Goal: Transaction & Acquisition: Purchase product/service

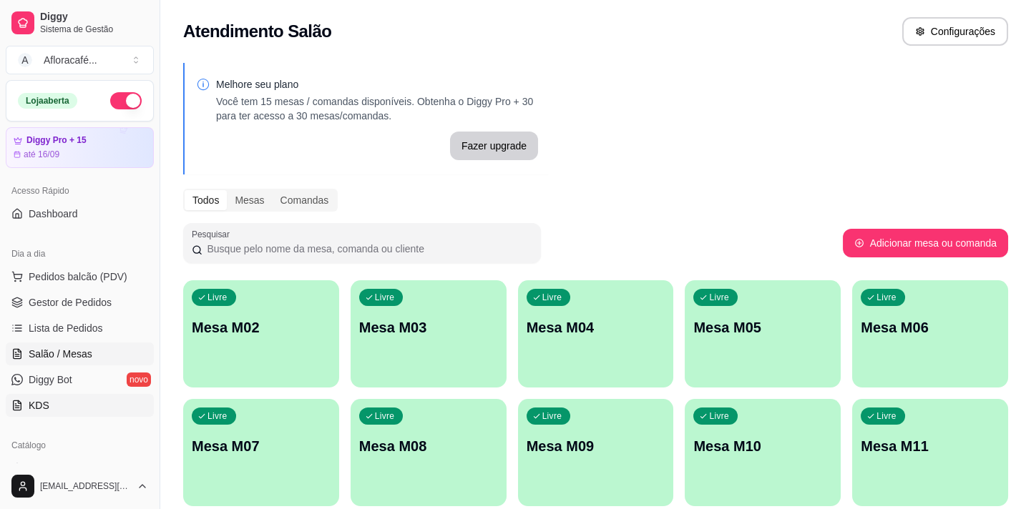
scroll to position [260, 0]
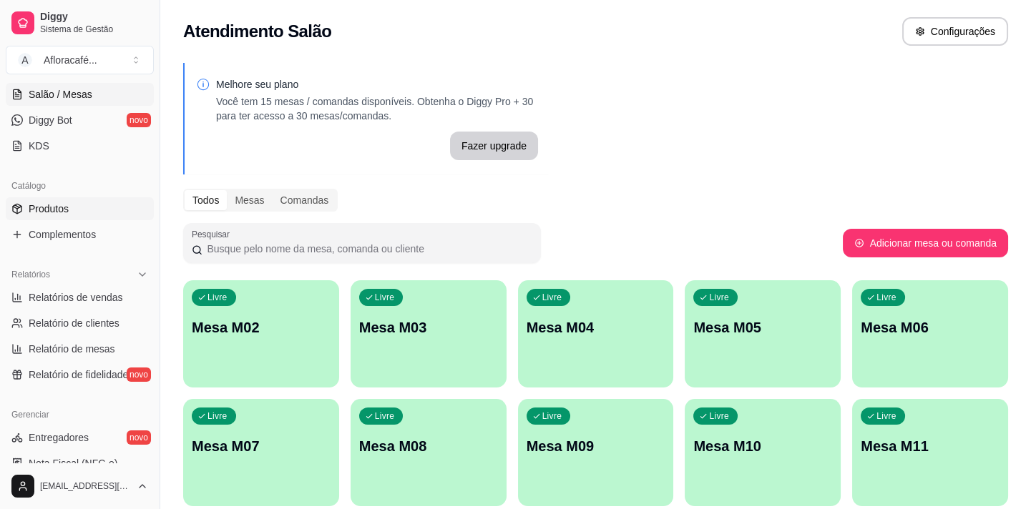
click at [44, 205] on span "Produtos" at bounding box center [49, 209] width 40 height 14
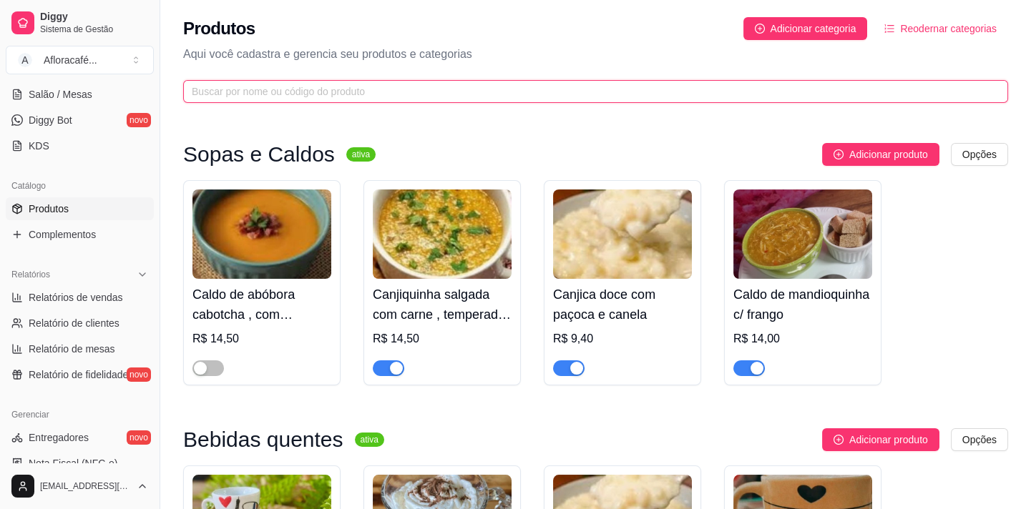
click at [328, 96] on input "text" at bounding box center [590, 92] width 796 height 16
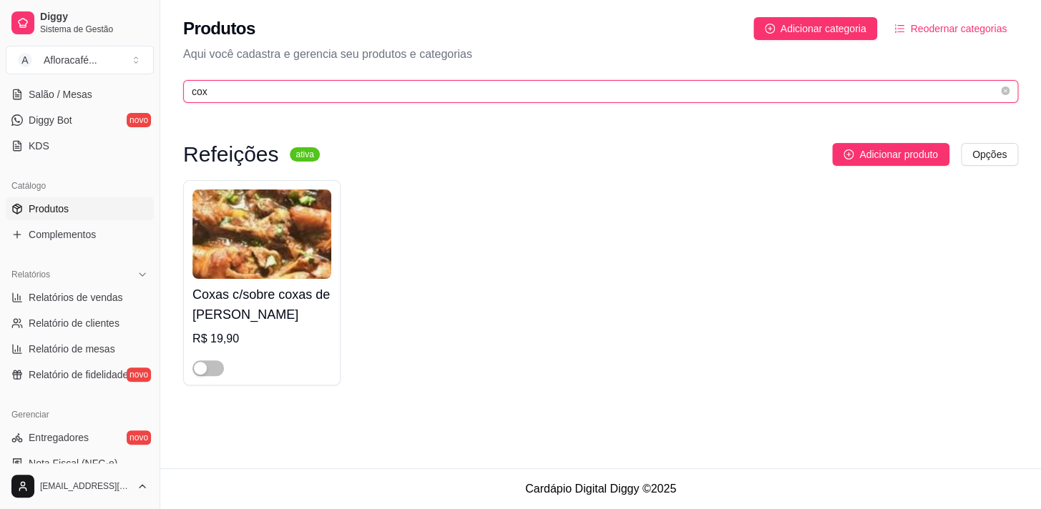
type input "cox"
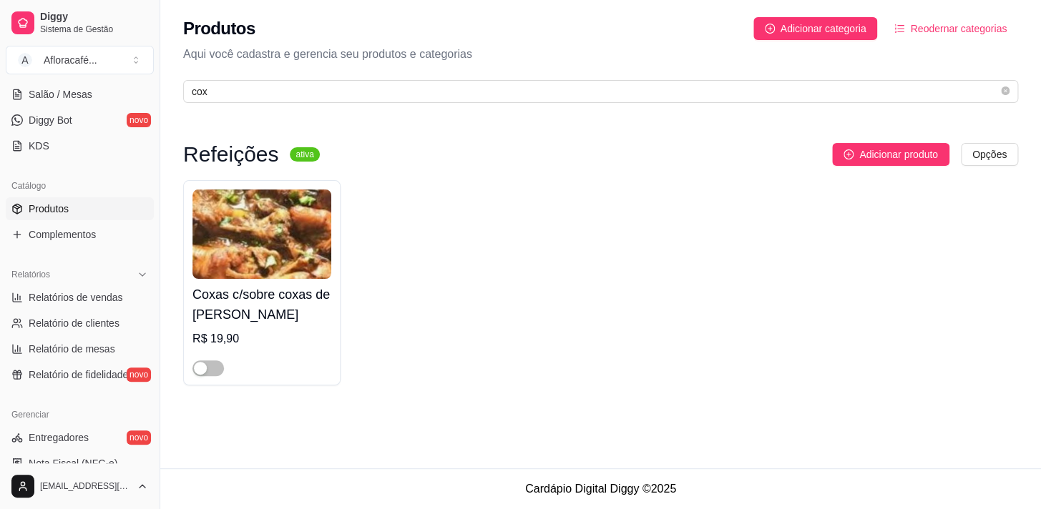
click at [243, 196] on img at bounding box center [261, 234] width 139 height 89
click at [283, 102] on span "cox" at bounding box center [600, 91] width 835 height 23
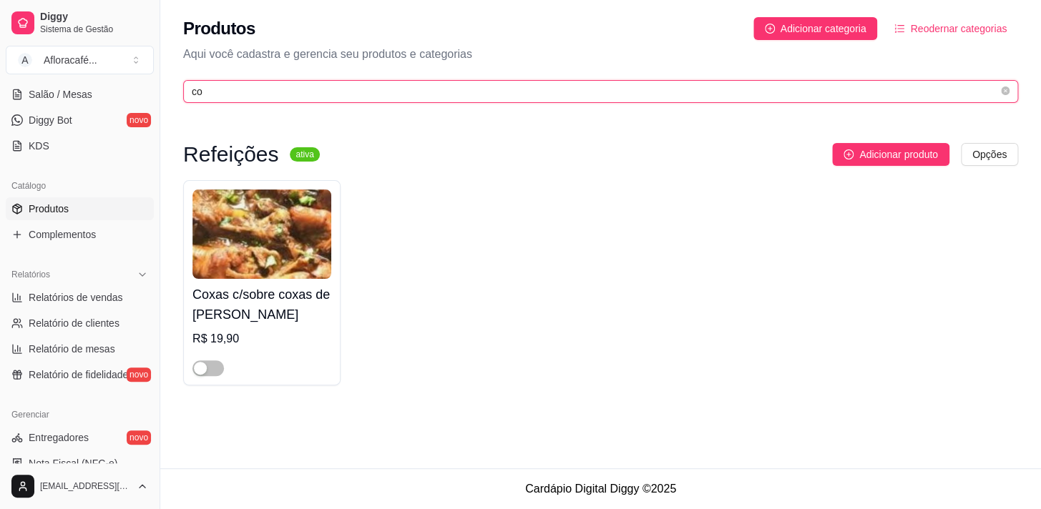
type input "c"
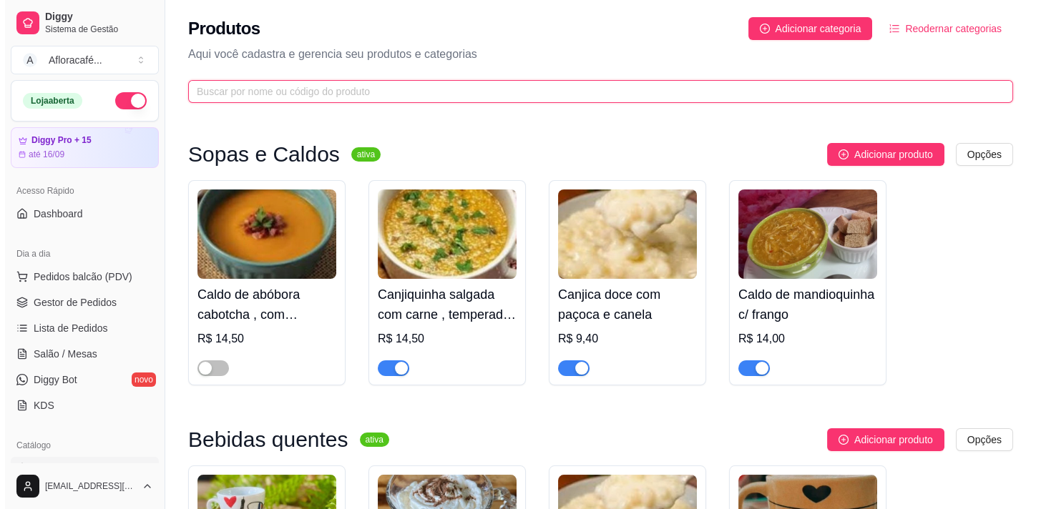
scroll to position [195, 0]
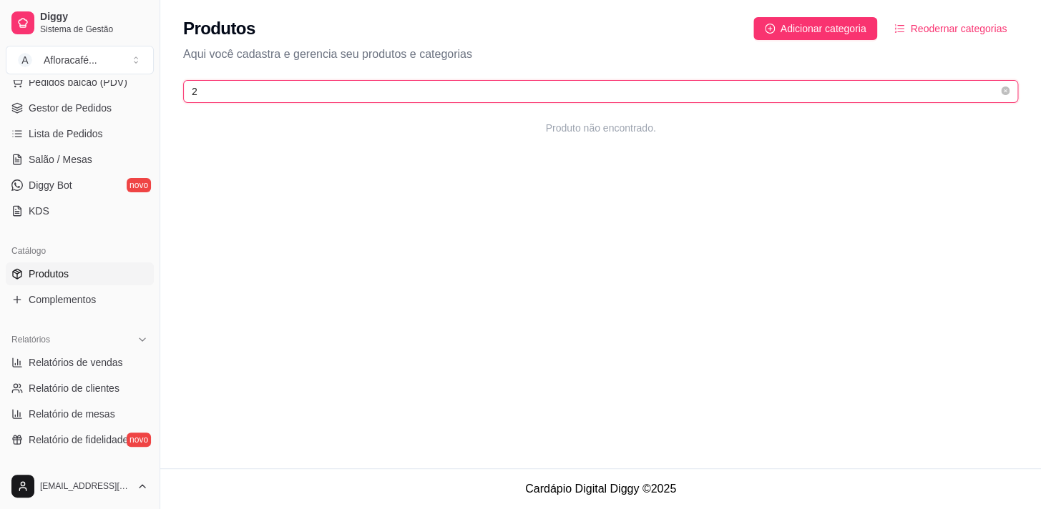
type input "2"
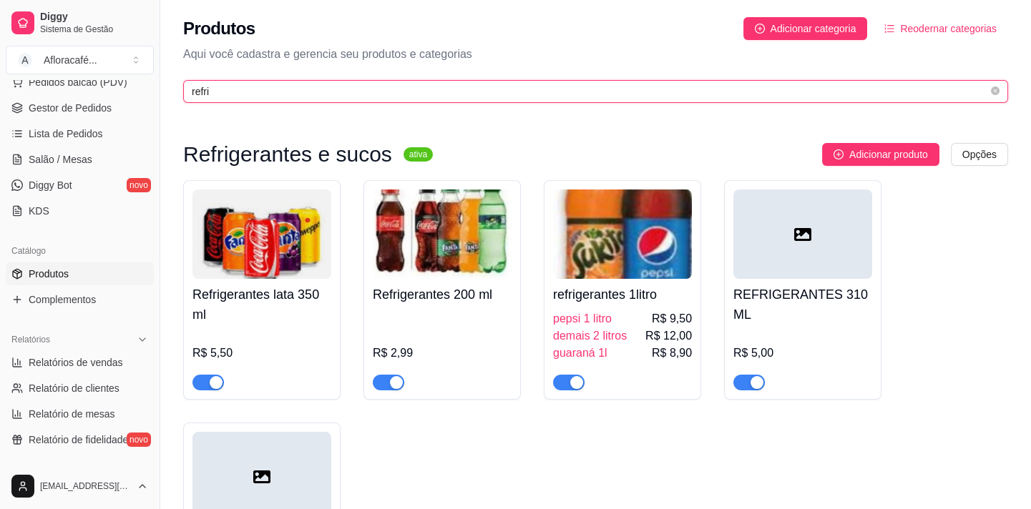
type input "refri"
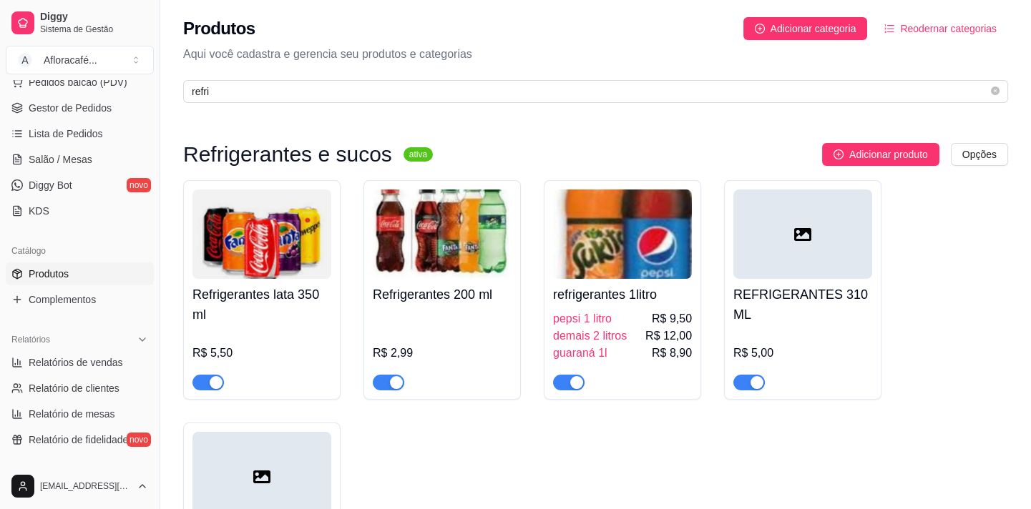
click at [602, 338] on span "demais 2 litros" at bounding box center [590, 336] width 74 height 17
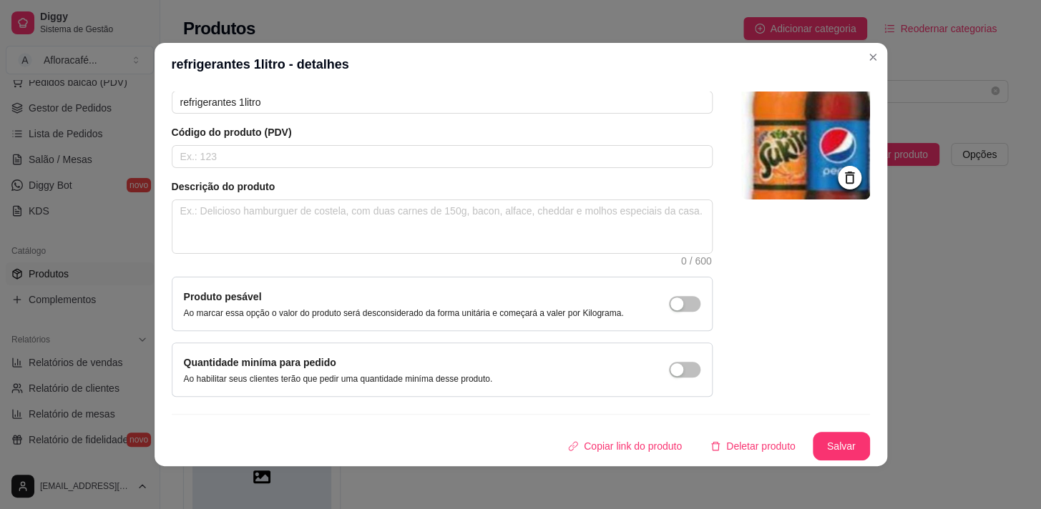
scroll to position [0, 0]
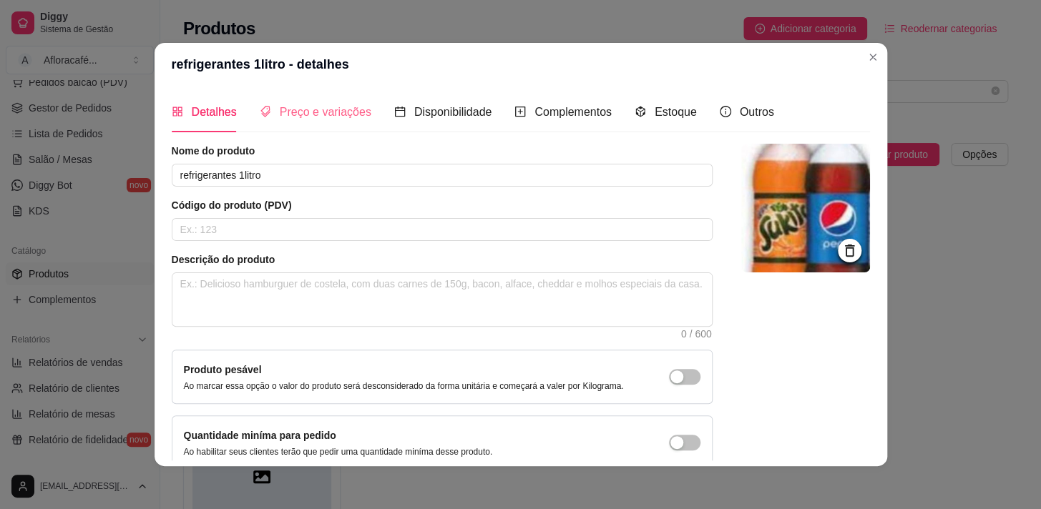
click at [307, 100] on div "Preço e variações" at bounding box center [316, 112] width 112 height 41
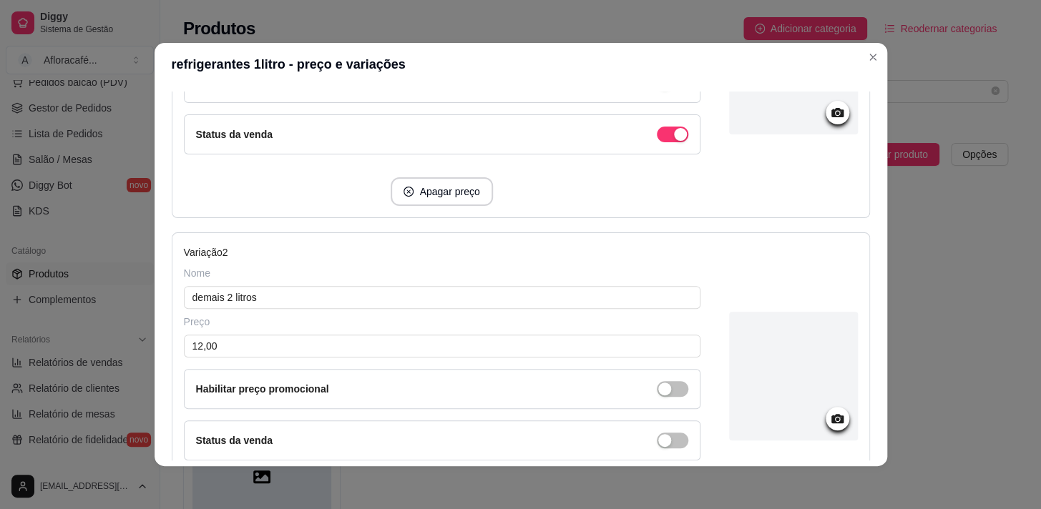
scroll to position [520, 0]
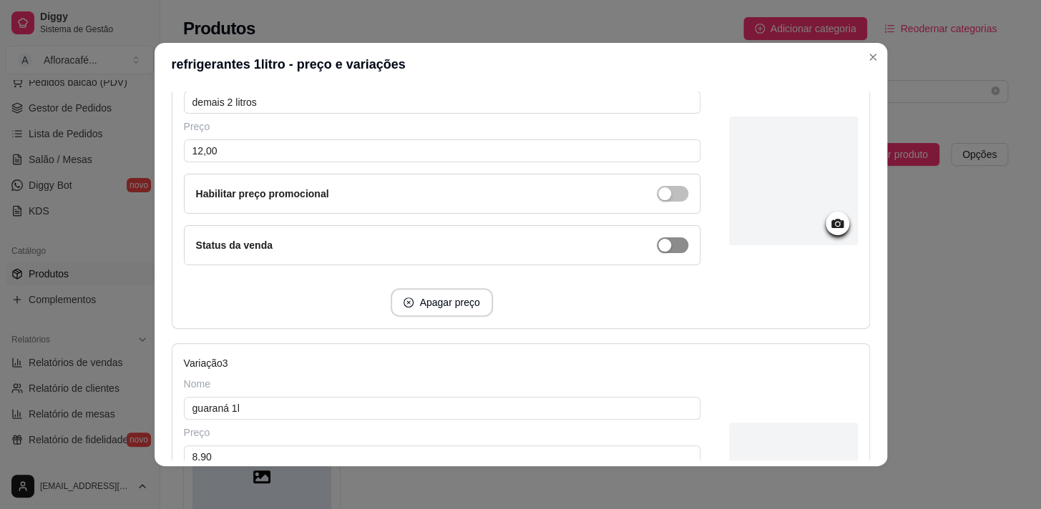
click at [662, 242] on span "button" at bounding box center [672, 245] width 31 height 16
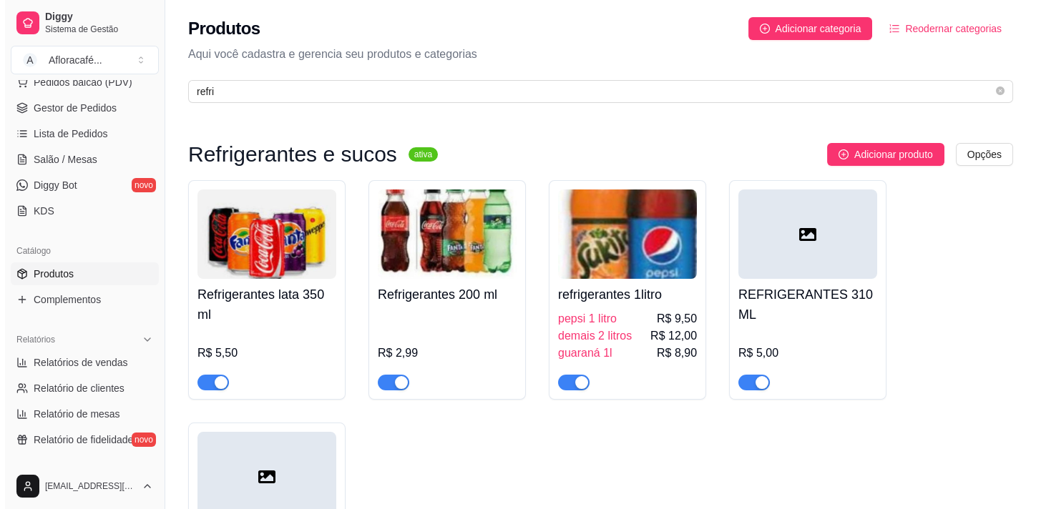
scroll to position [64, 0]
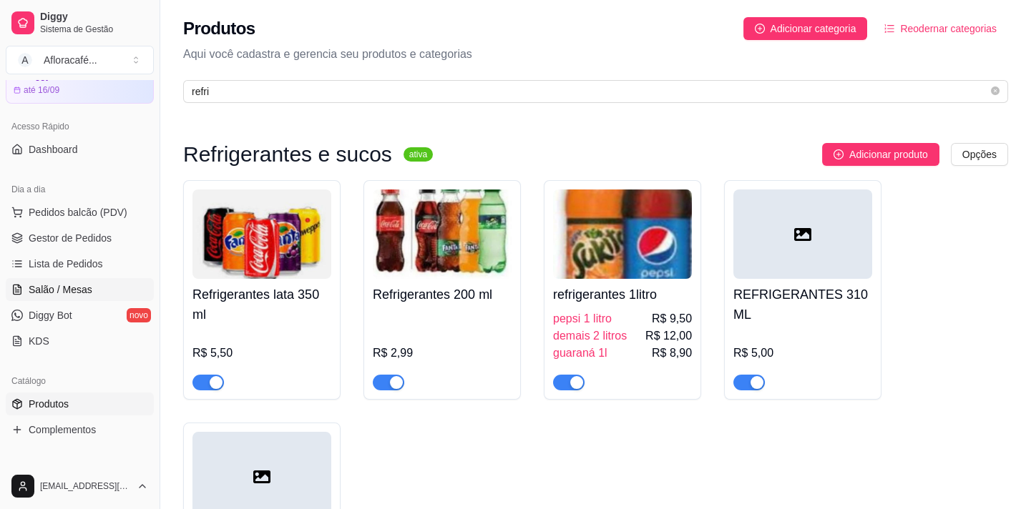
click at [95, 285] on link "Salão / Mesas" at bounding box center [80, 289] width 148 height 23
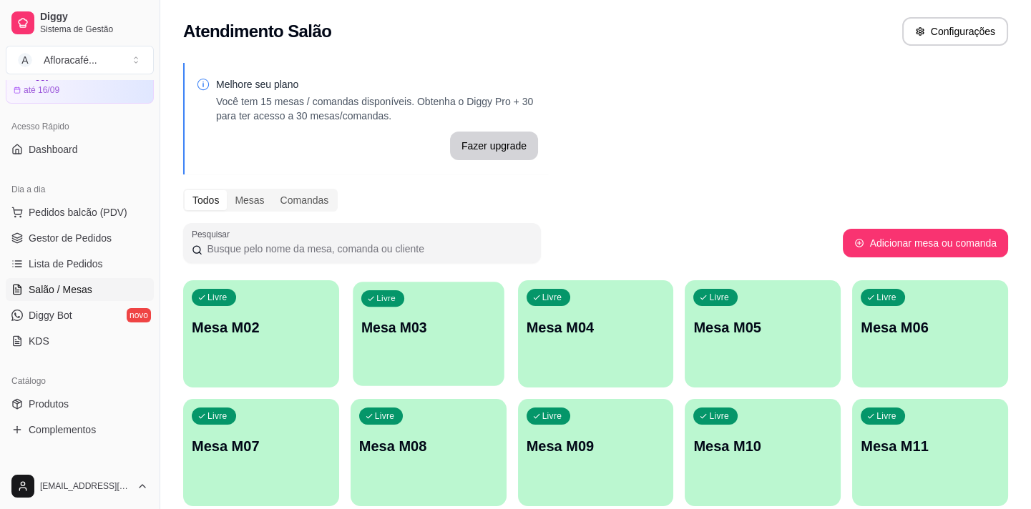
click at [438, 330] on p "Mesa M03" at bounding box center [428, 327] width 134 height 19
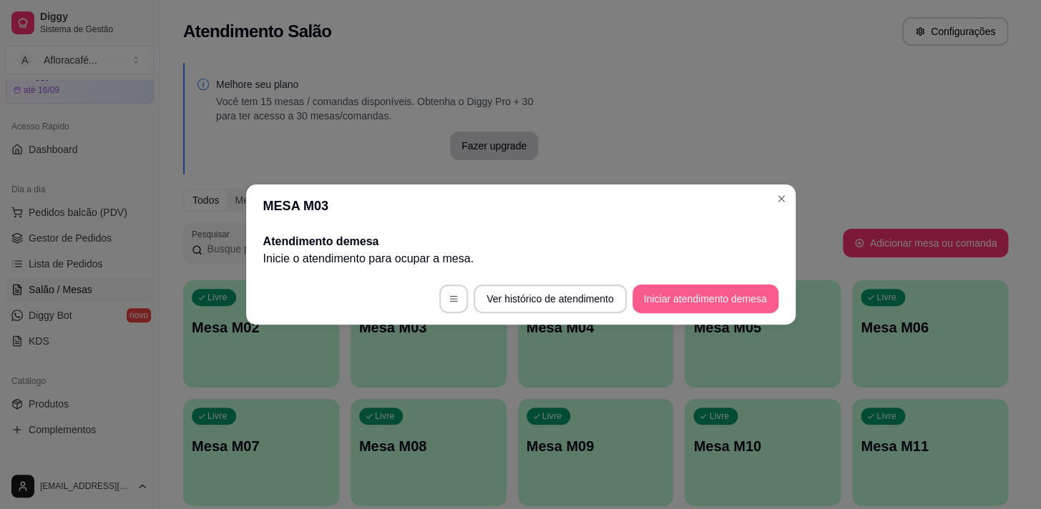
click at [692, 310] on button "Iniciar atendimento de mesa" at bounding box center [705, 299] width 146 height 29
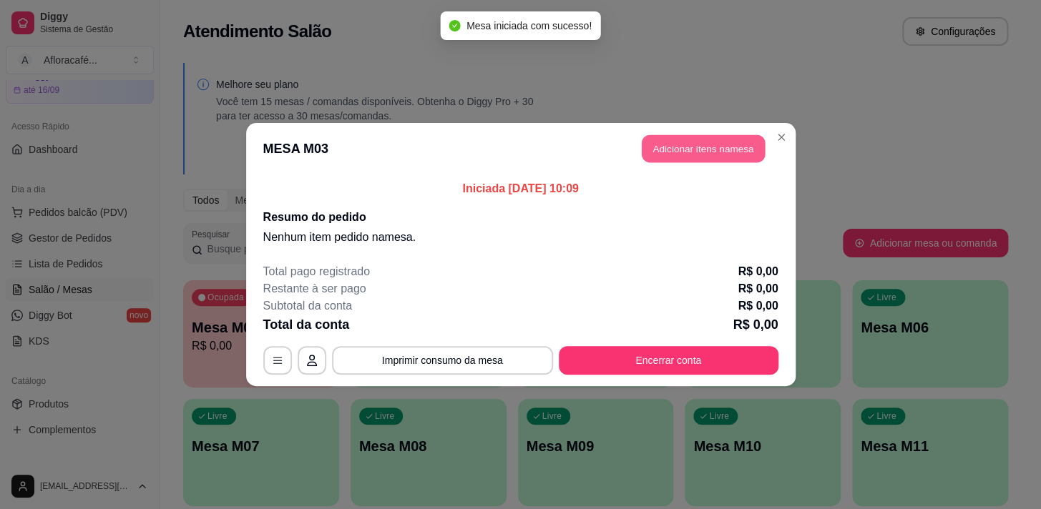
click at [724, 155] on button "Adicionar itens na mesa" at bounding box center [703, 149] width 123 height 28
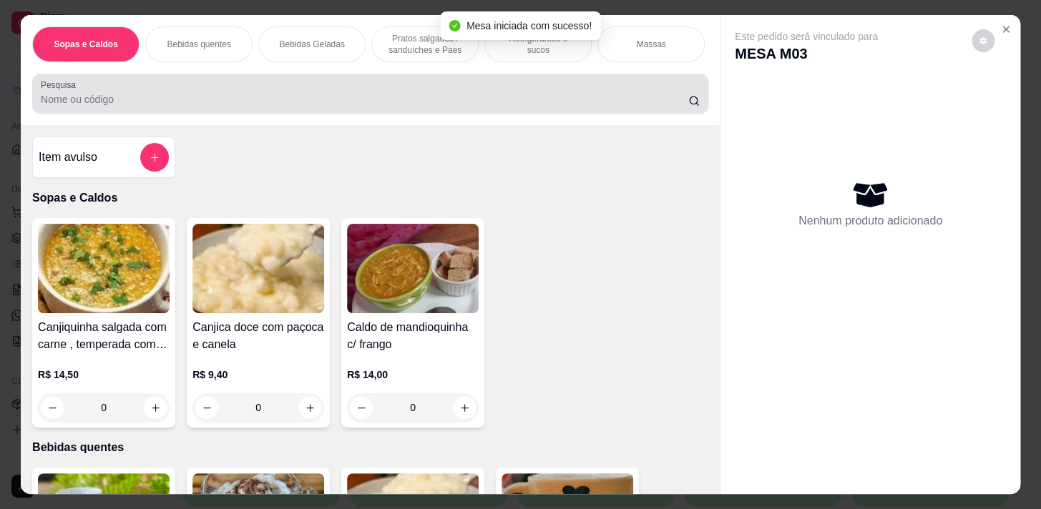
click at [452, 88] on div at bounding box center [370, 93] width 659 height 29
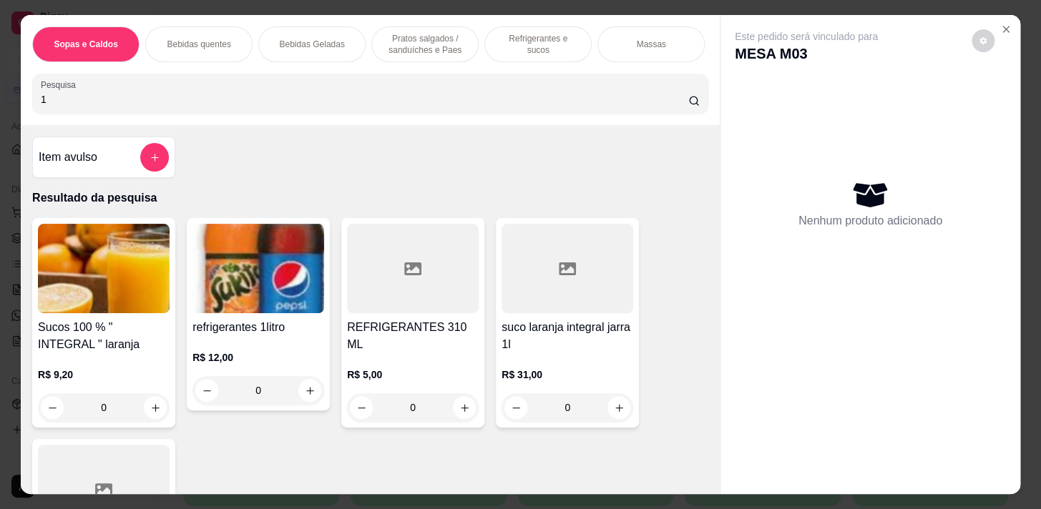
type input "1"
click at [300, 393] on div "0" at bounding box center [258, 390] width 132 height 29
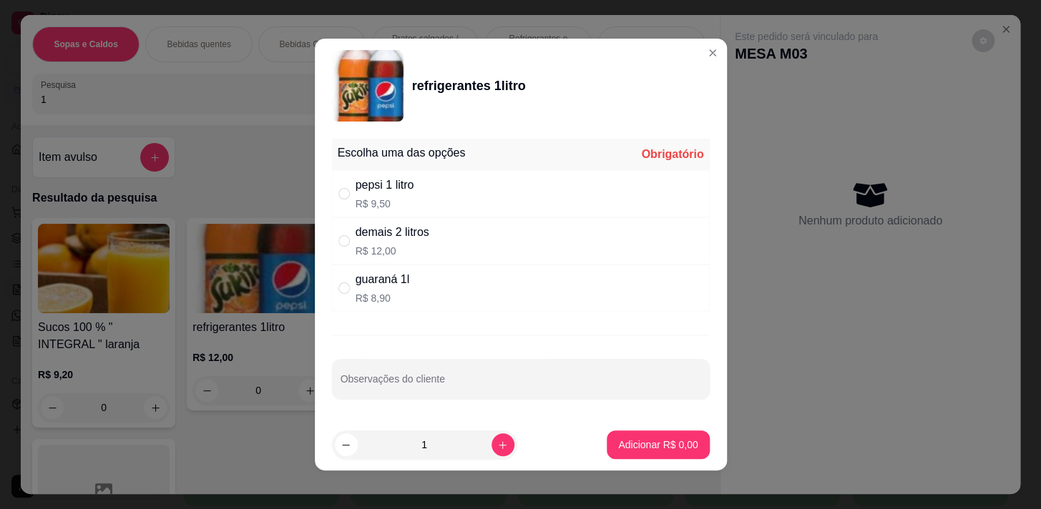
click at [533, 243] on div "demais 2 litros R$ 12,00" at bounding box center [521, 240] width 378 height 47
radio input "true"
click at [497, 447] on icon "increase-product-quantity" at bounding box center [502, 445] width 11 height 11
type input "2"
click at [612, 445] on p "Adicionar R$ 24,00" at bounding box center [654, 445] width 85 height 14
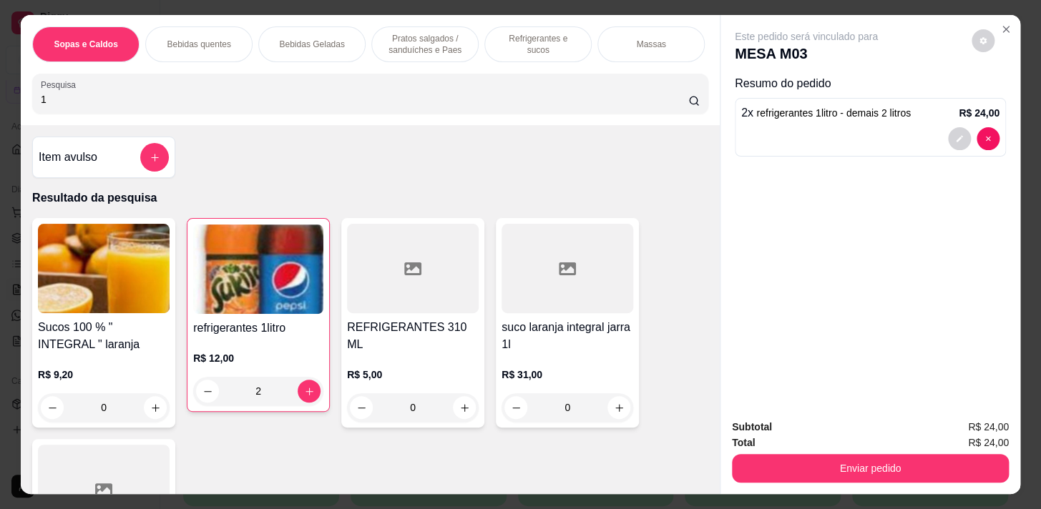
type input "2"
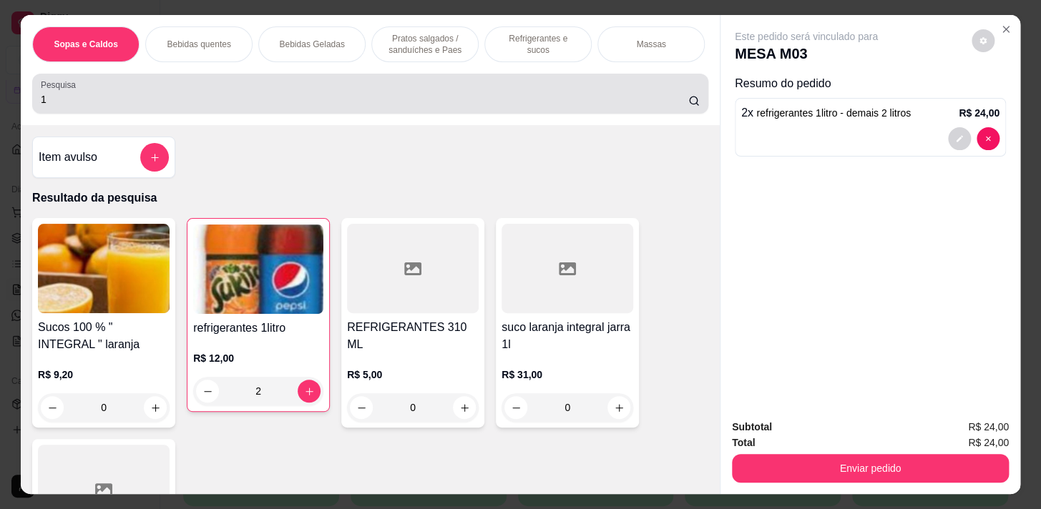
click at [328, 102] on input "1" at bounding box center [364, 99] width 647 height 14
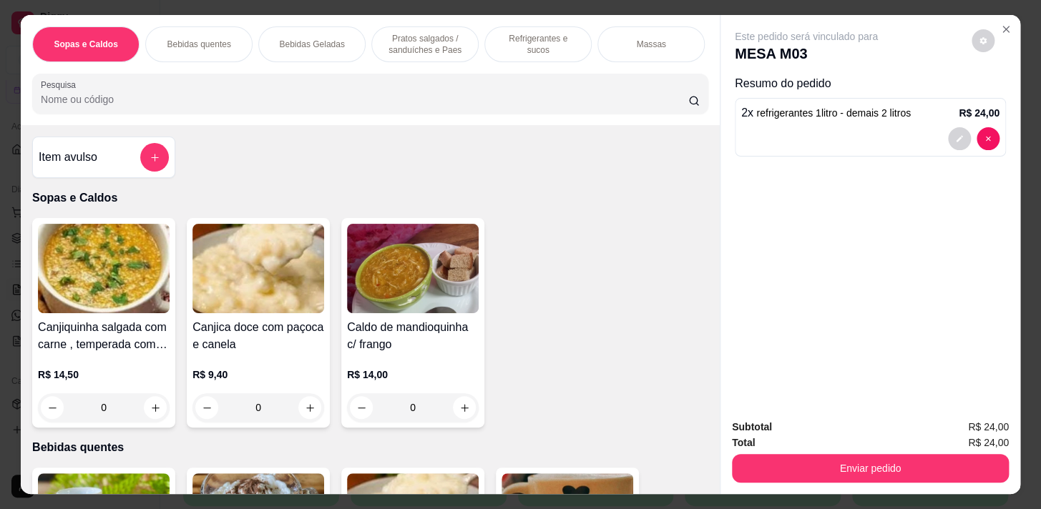
click at [529, 36] on p "Refrigerantes e sucos" at bounding box center [537, 44] width 83 height 23
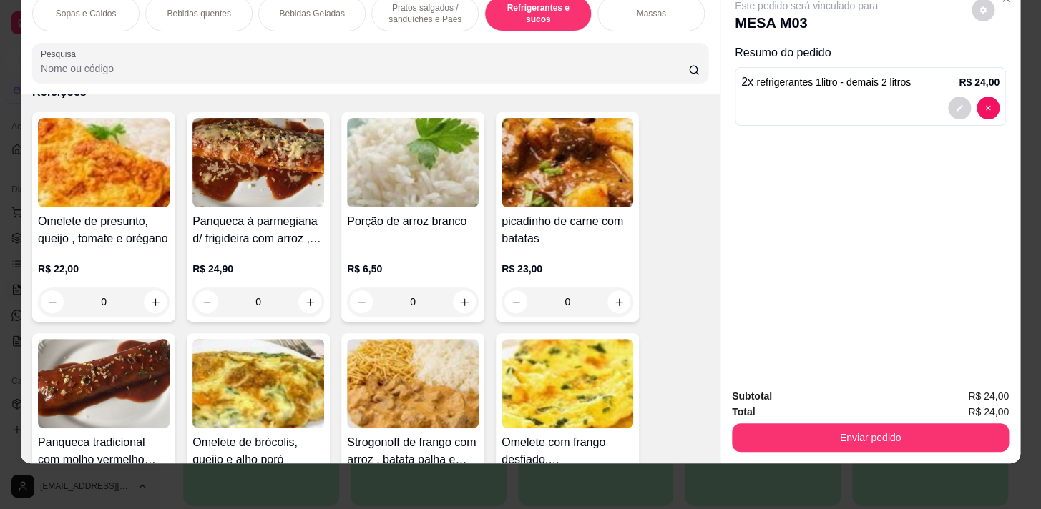
scroll to position [7425, 0]
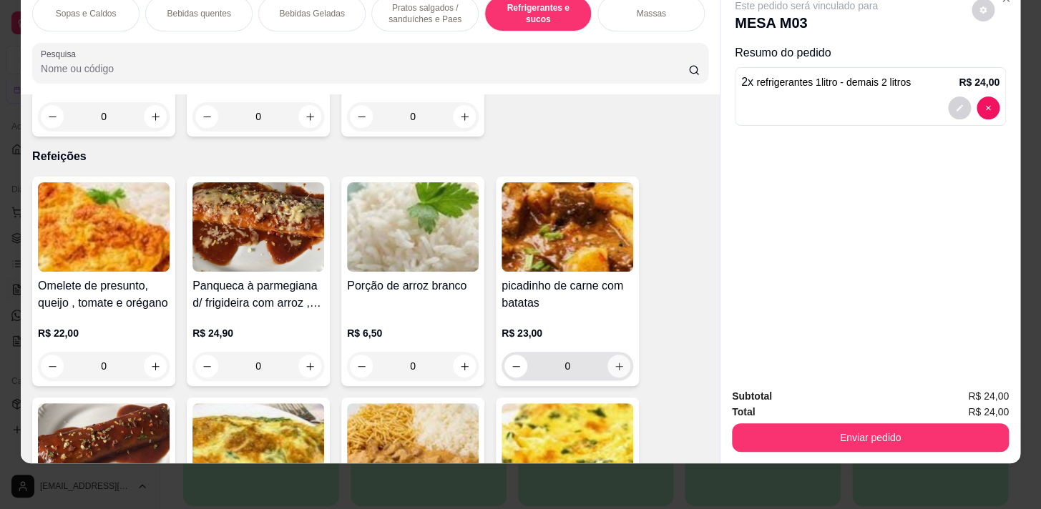
click at [616, 363] on icon "increase-product-quantity" at bounding box center [619, 366] width 11 height 11
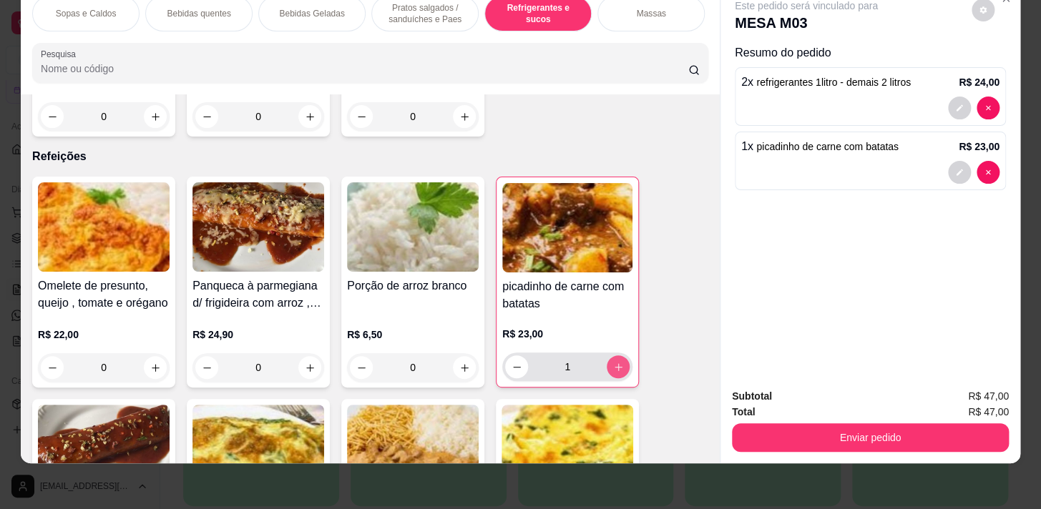
click at [616, 363] on icon "increase-product-quantity" at bounding box center [618, 367] width 11 height 11
type input "5"
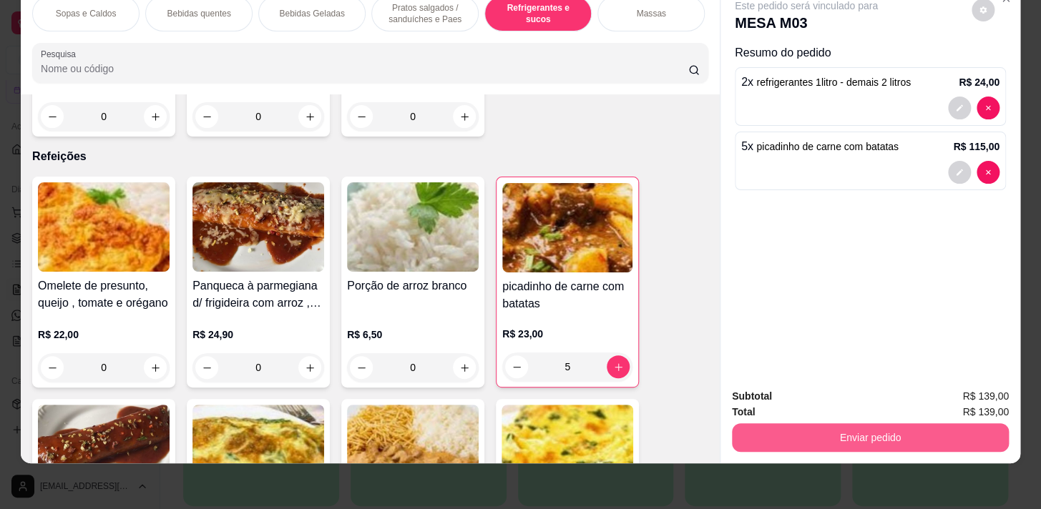
click at [844, 441] on button "Enviar pedido" at bounding box center [870, 437] width 277 height 29
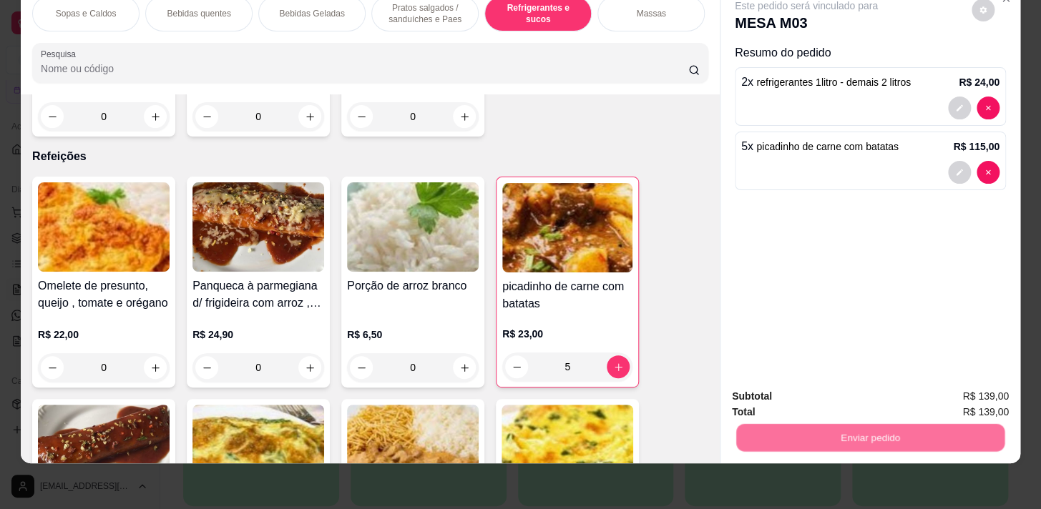
click at [841, 393] on button "Não registrar e enviar pedido" at bounding box center [822, 393] width 149 height 27
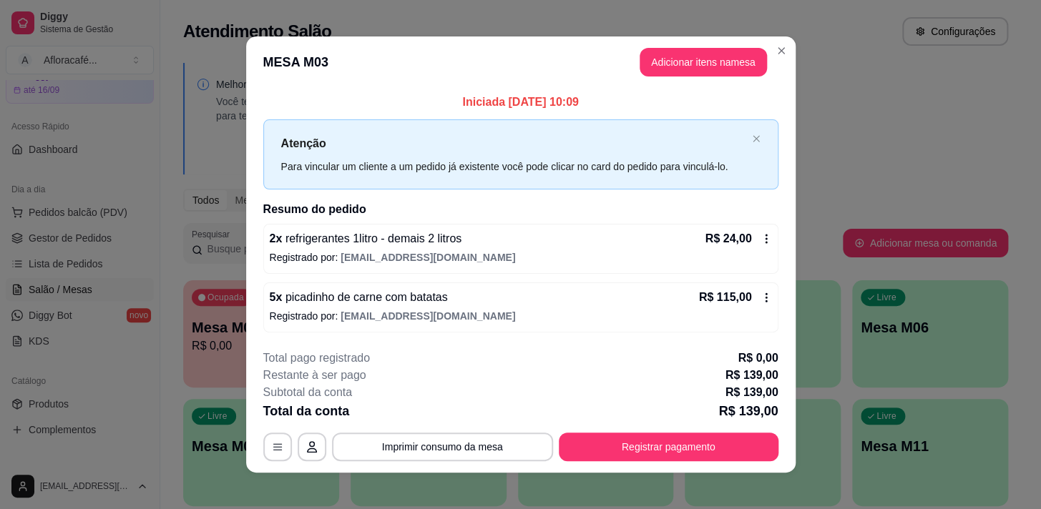
scroll to position [9, 0]
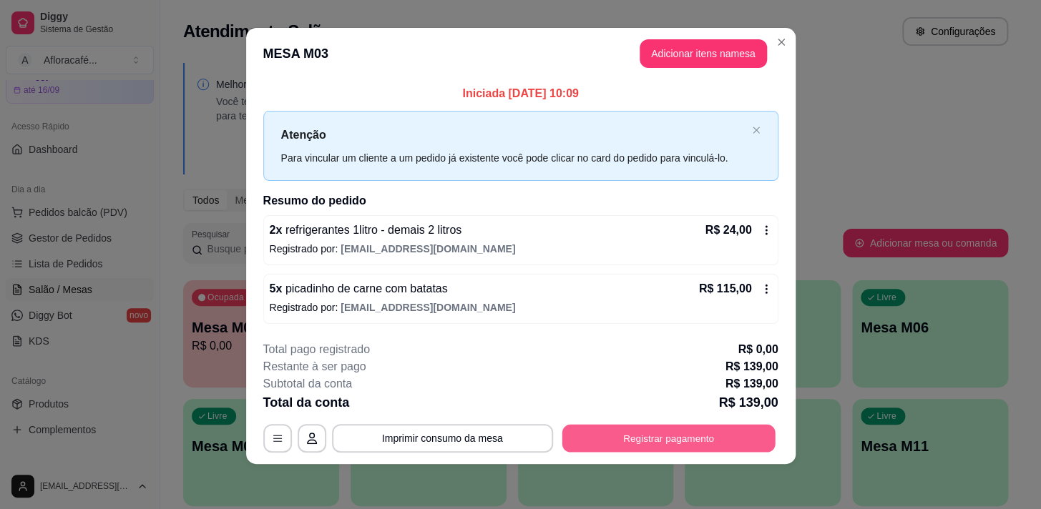
click at [622, 428] on button "Registrar pagamento" at bounding box center [667, 438] width 213 height 28
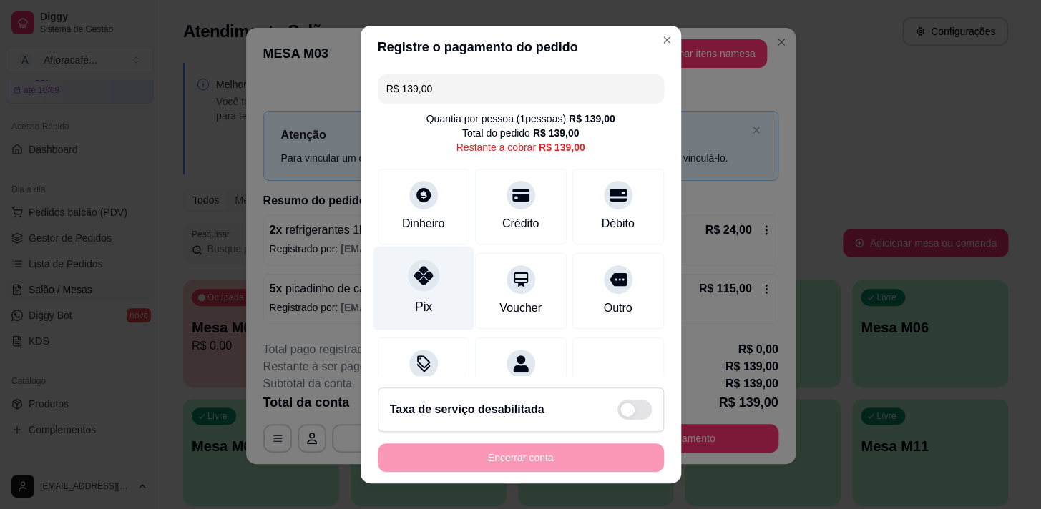
click at [426, 290] on div "Pix" at bounding box center [423, 288] width 101 height 84
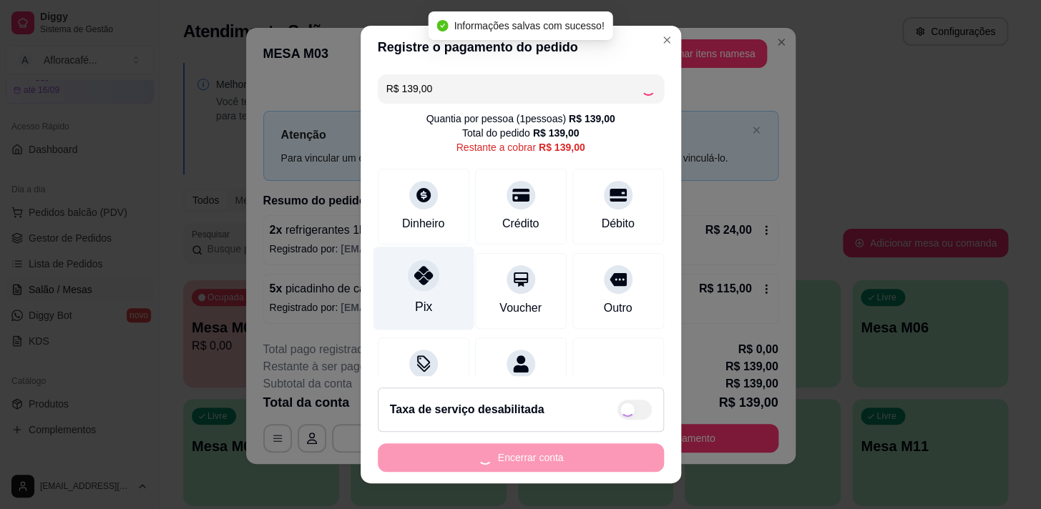
type input "R$ 0,00"
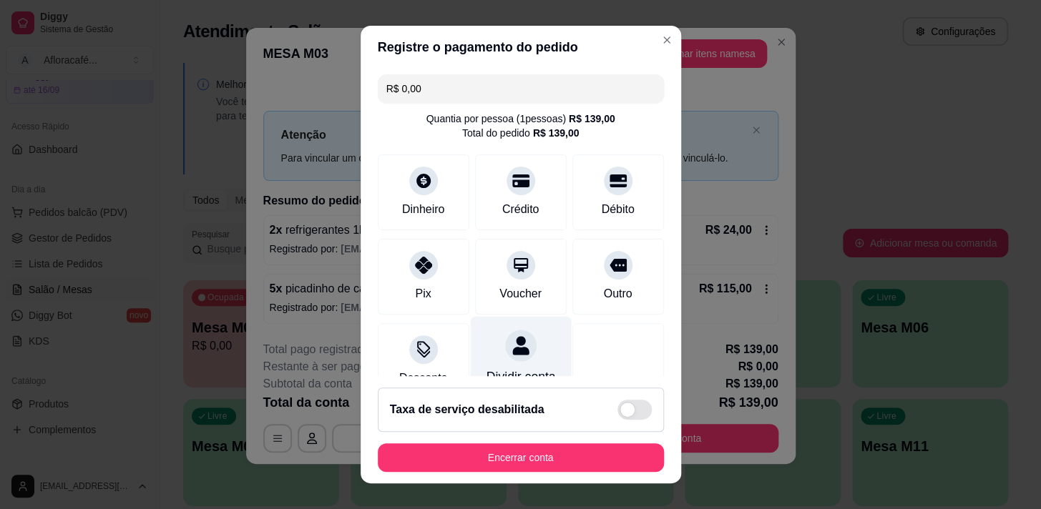
scroll to position [119, 0]
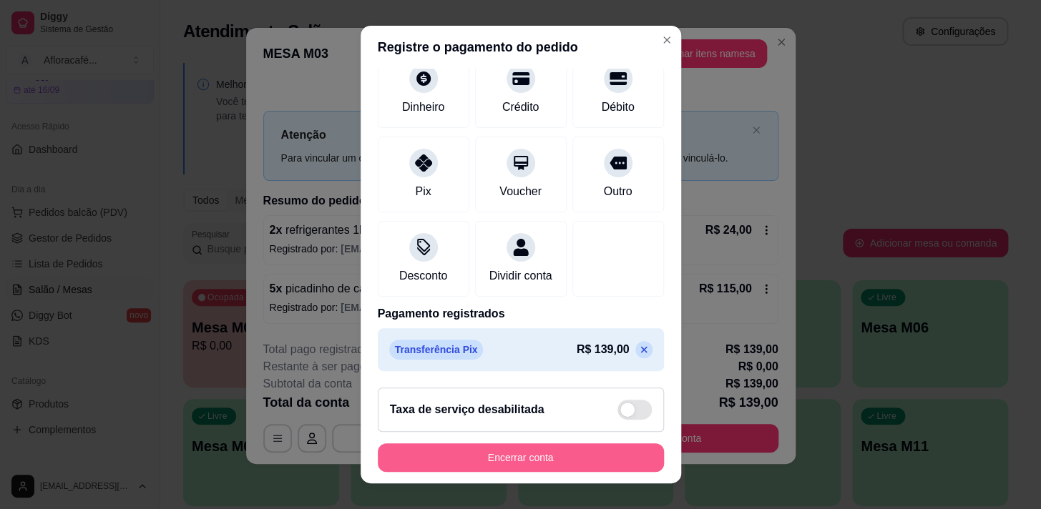
click at [606, 450] on button "Encerrar conta" at bounding box center [521, 457] width 286 height 29
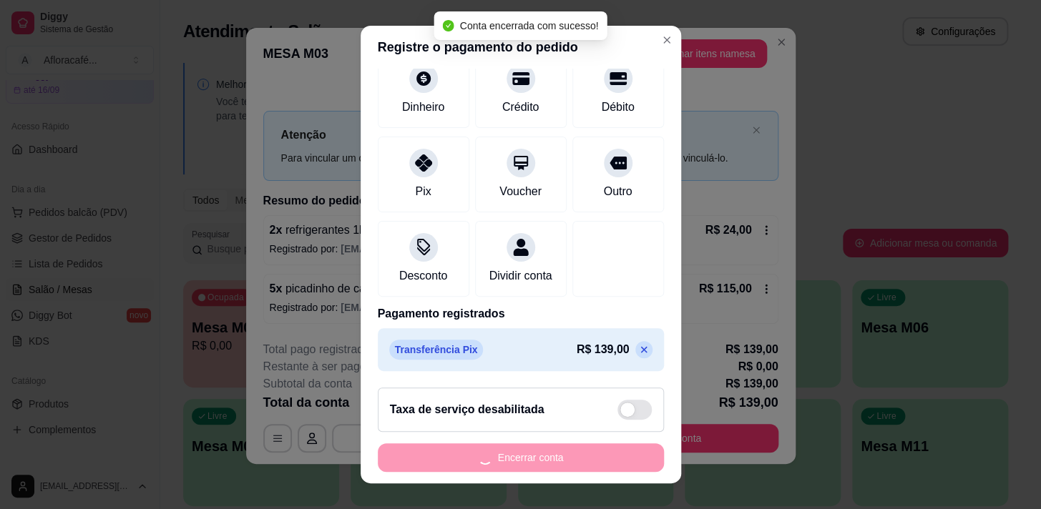
scroll to position [0, 0]
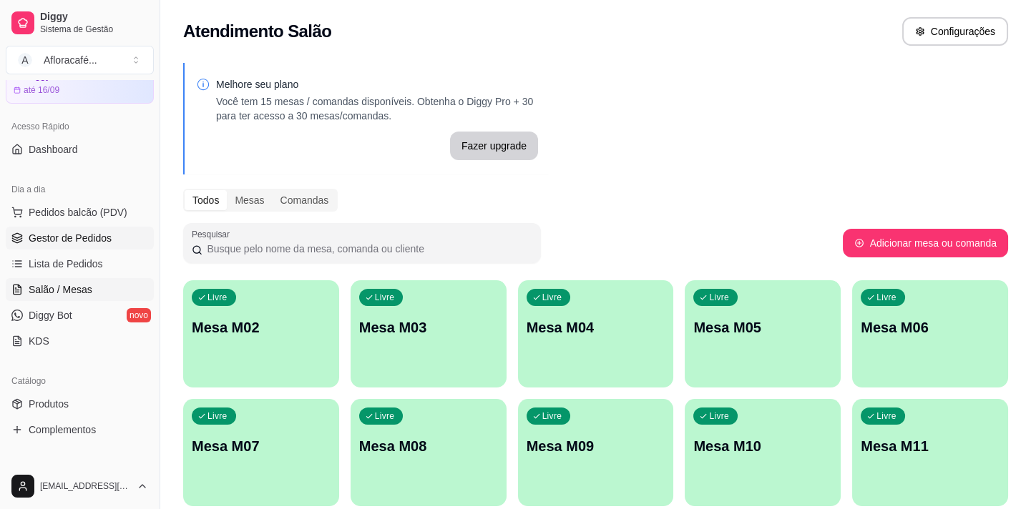
click at [72, 247] on link "Gestor de Pedidos" at bounding box center [80, 238] width 148 height 23
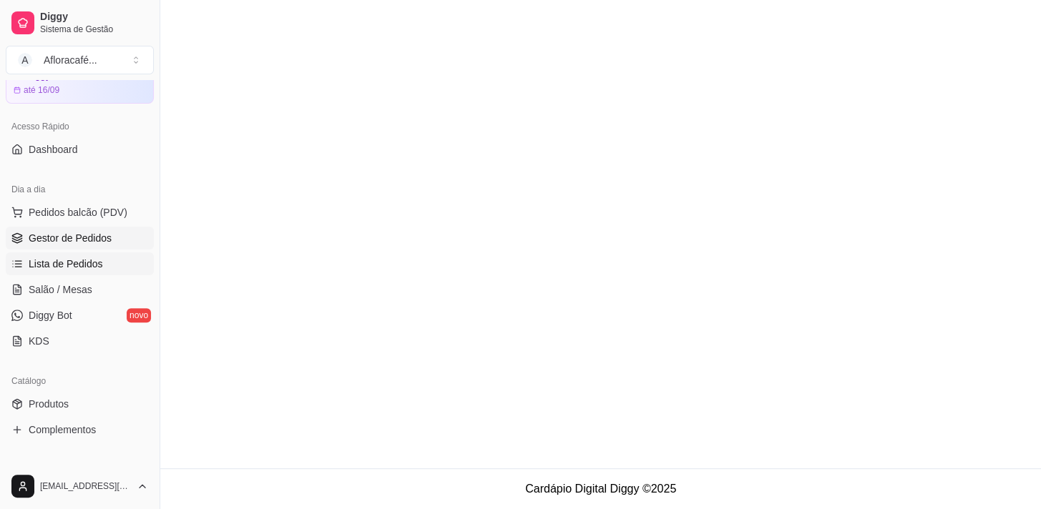
click at [70, 268] on span "Lista de Pedidos" at bounding box center [66, 264] width 74 height 14
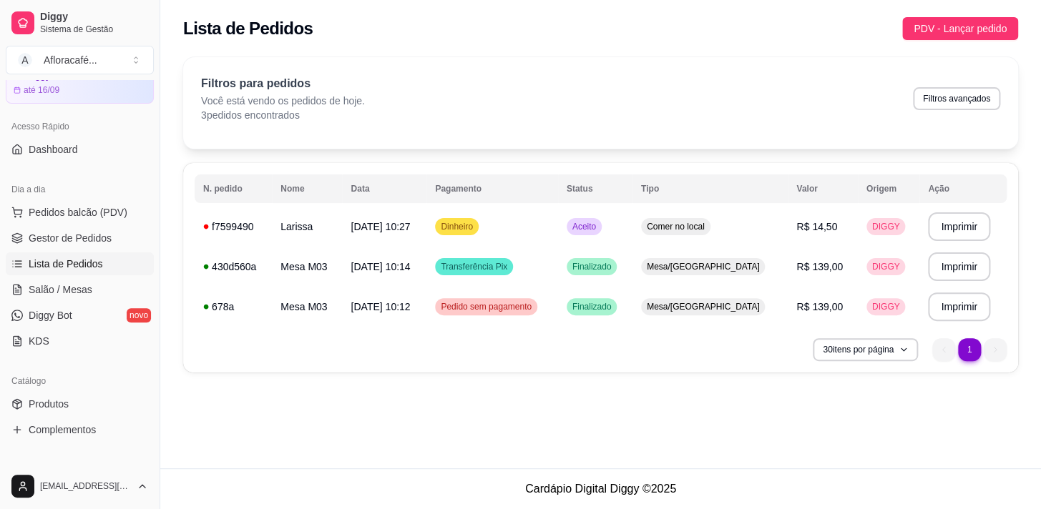
drag, startPoint x: 1026, startPoint y: 0, endPoint x: 668, endPoint y: 421, distance: 552.1
click at [668, 421] on div "**********" at bounding box center [600, 234] width 881 height 469
click at [213, 364] on div "**********" at bounding box center [600, 268] width 835 height 210
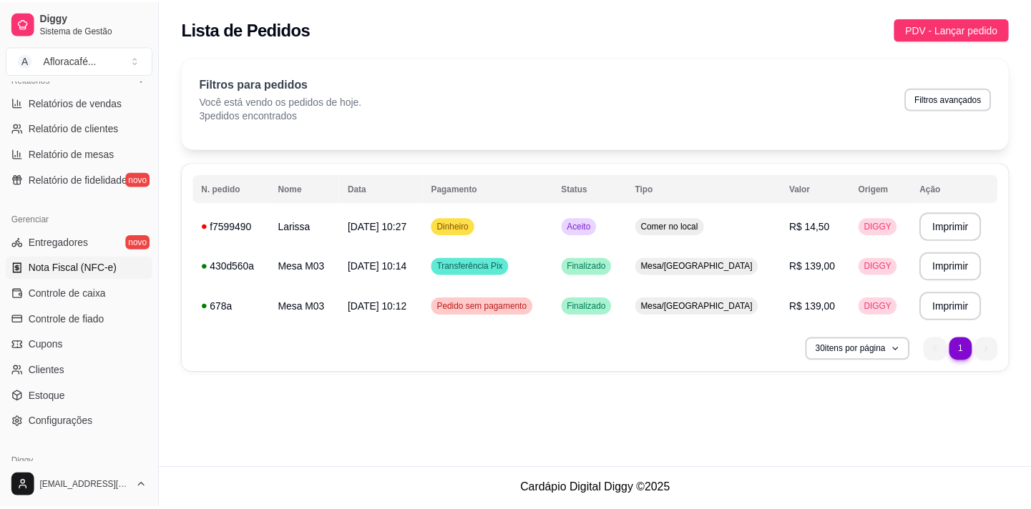
scroll to position [519, 0]
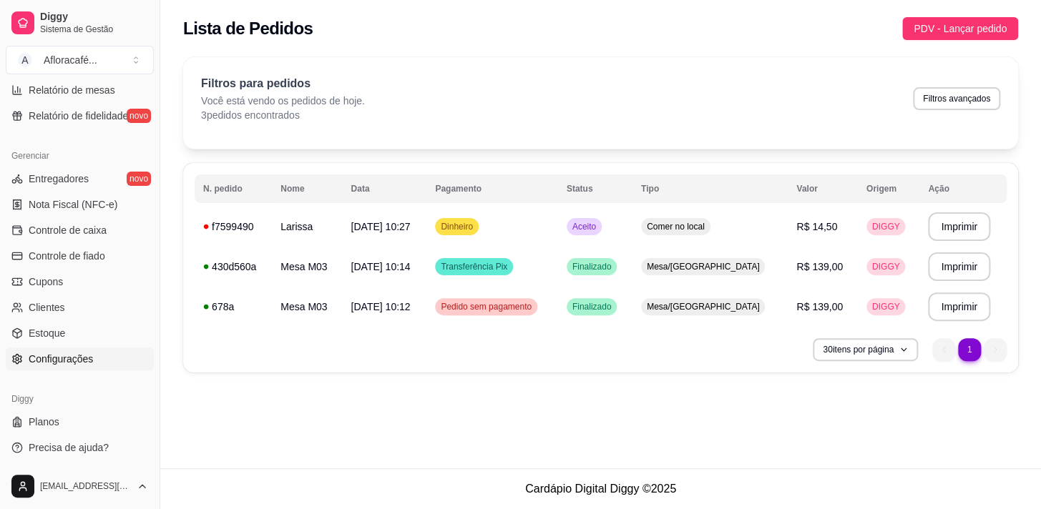
click at [64, 368] on link "Configurações" at bounding box center [80, 359] width 148 height 23
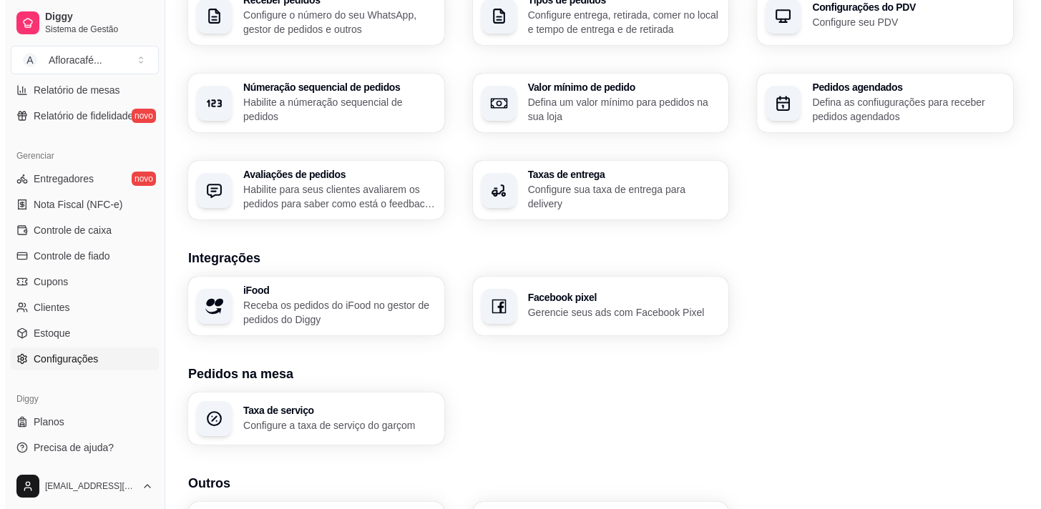
scroll to position [64, 0]
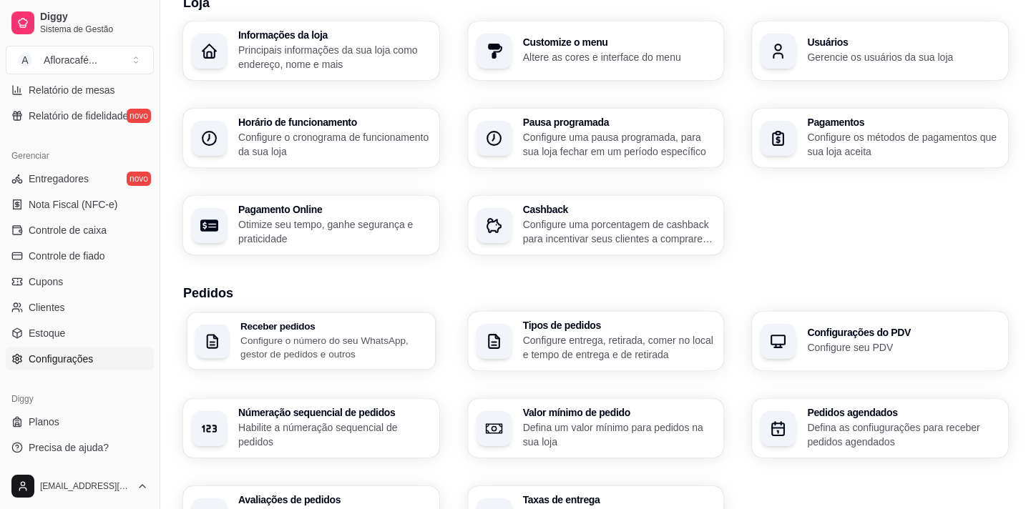
click at [288, 340] on p "Configure o número do seu WhatsApp, gestor de pedidos e outros" at bounding box center [333, 347] width 187 height 28
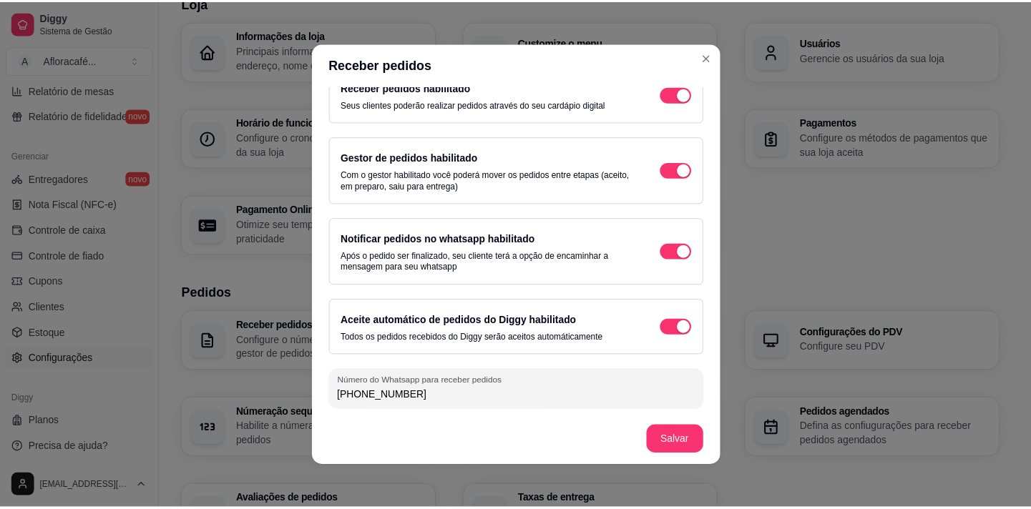
scroll to position [2, 0]
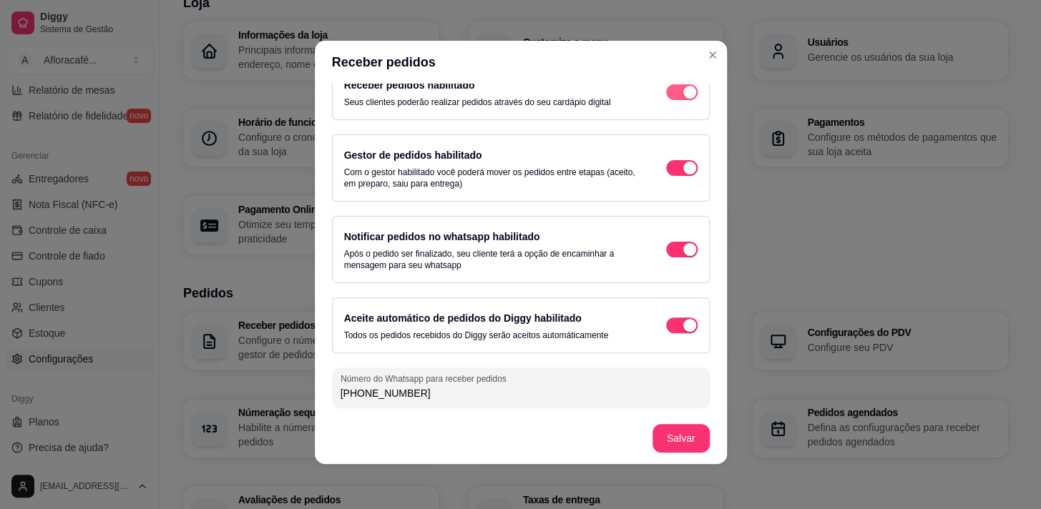
click at [666, 97] on span "button" at bounding box center [681, 92] width 31 height 16
click at [683, 167] on div "button" at bounding box center [689, 168] width 13 height 13
click at [667, 167] on span "button" at bounding box center [681, 168] width 31 height 16
click at [666, 242] on span "button" at bounding box center [681, 250] width 31 height 16
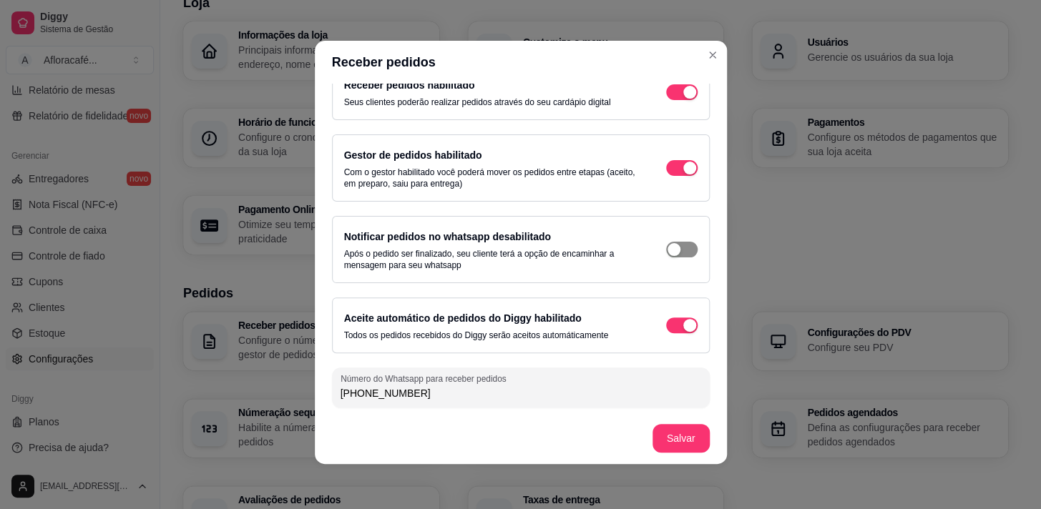
click at [666, 242] on span "button" at bounding box center [681, 250] width 31 height 16
click at [683, 323] on div "button" at bounding box center [689, 325] width 13 height 13
click at [670, 323] on span "button" at bounding box center [681, 326] width 31 height 16
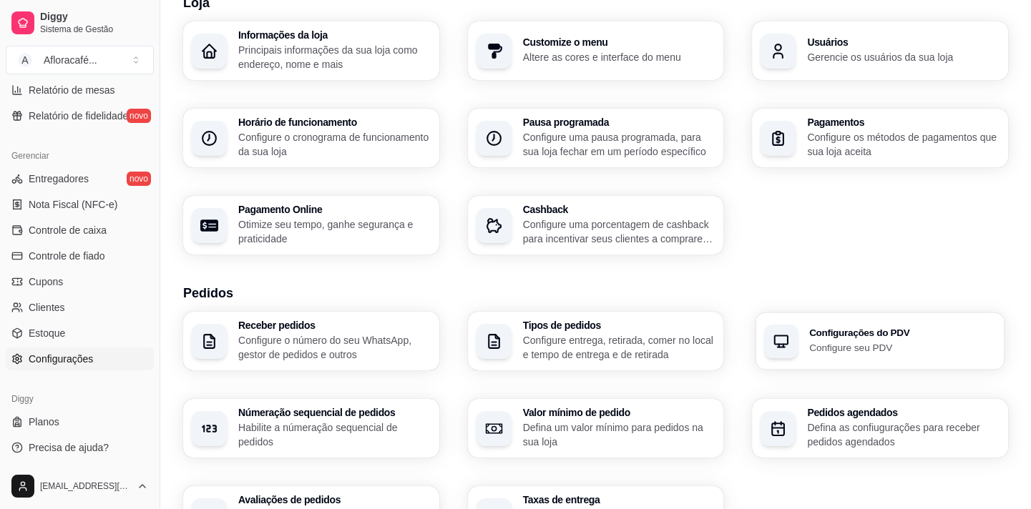
click at [808, 342] on div "Configurações do PDV Configure seu PDV" at bounding box center [880, 341] width 248 height 57
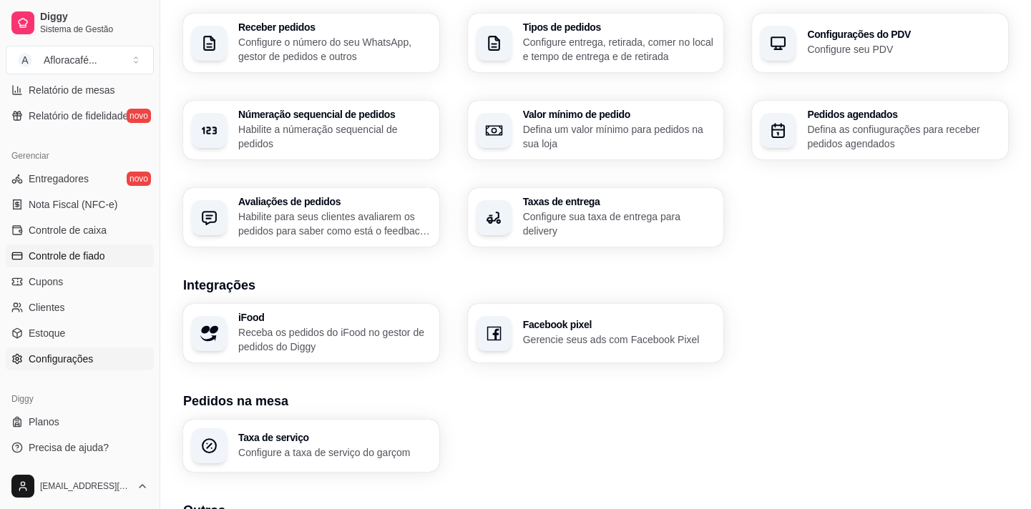
scroll to position [388, 0]
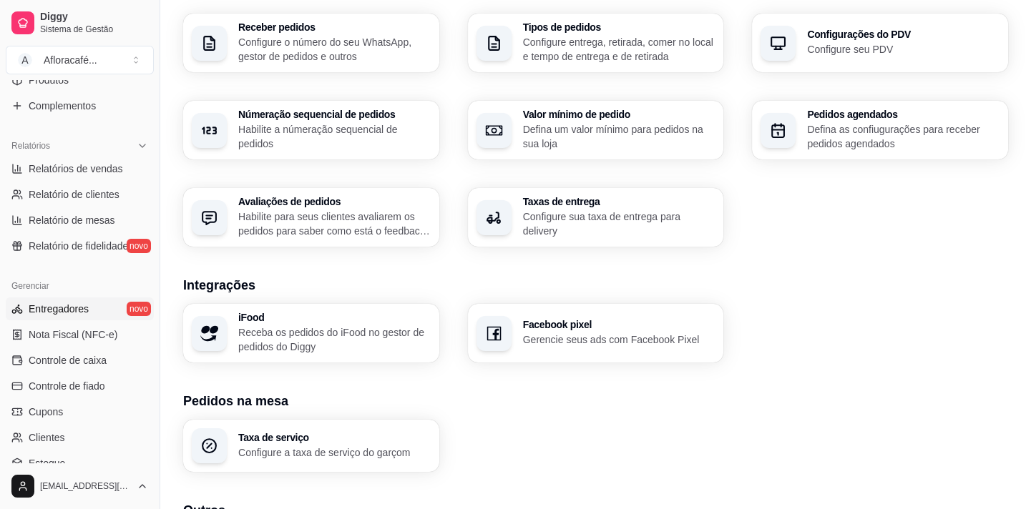
click at [97, 313] on link "Entregadores novo" at bounding box center [80, 309] width 148 height 23
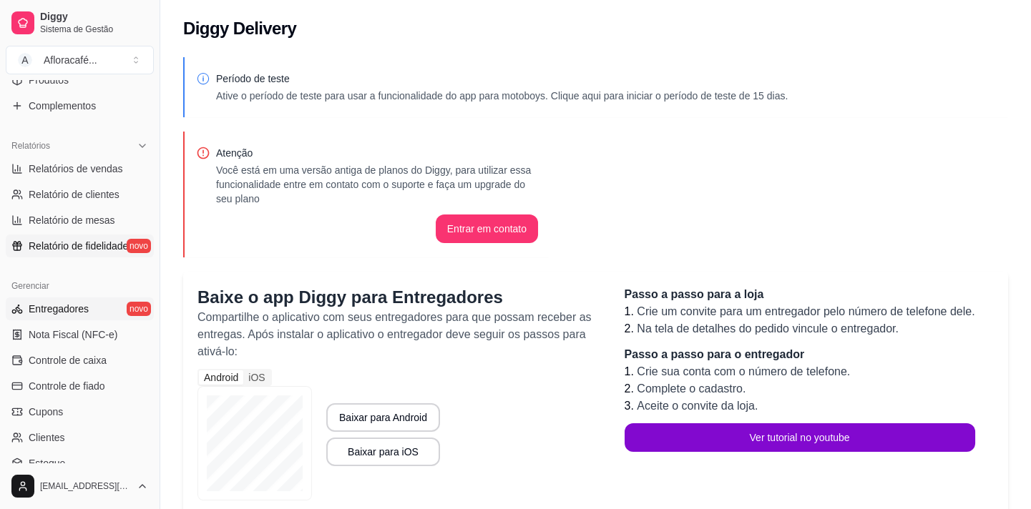
click at [67, 245] on span "Relatório de fidelidade" at bounding box center [78, 246] width 99 height 14
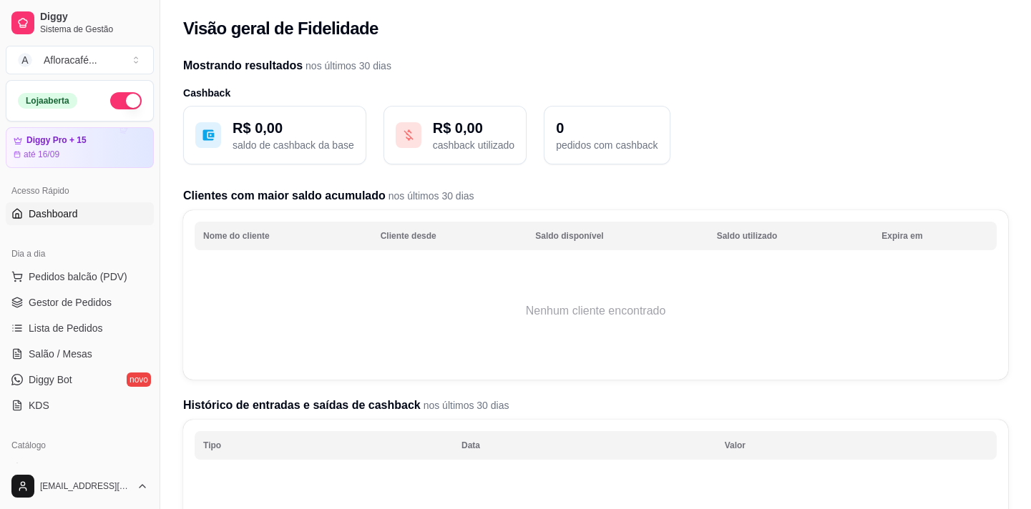
click at [69, 210] on span "Dashboard" at bounding box center [53, 214] width 49 height 14
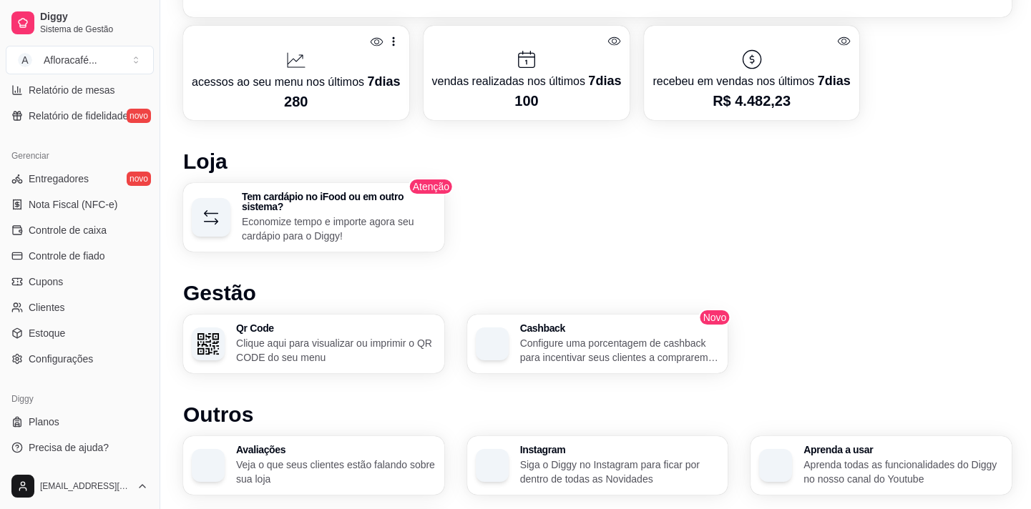
scroll to position [764, 0]
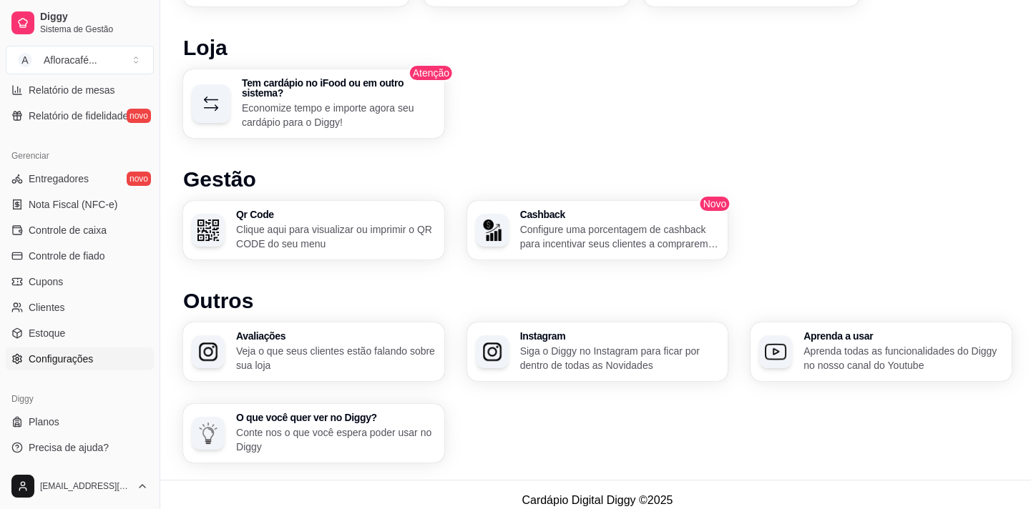
click at [56, 352] on span "Configurações" at bounding box center [61, 359] width 64 height 14
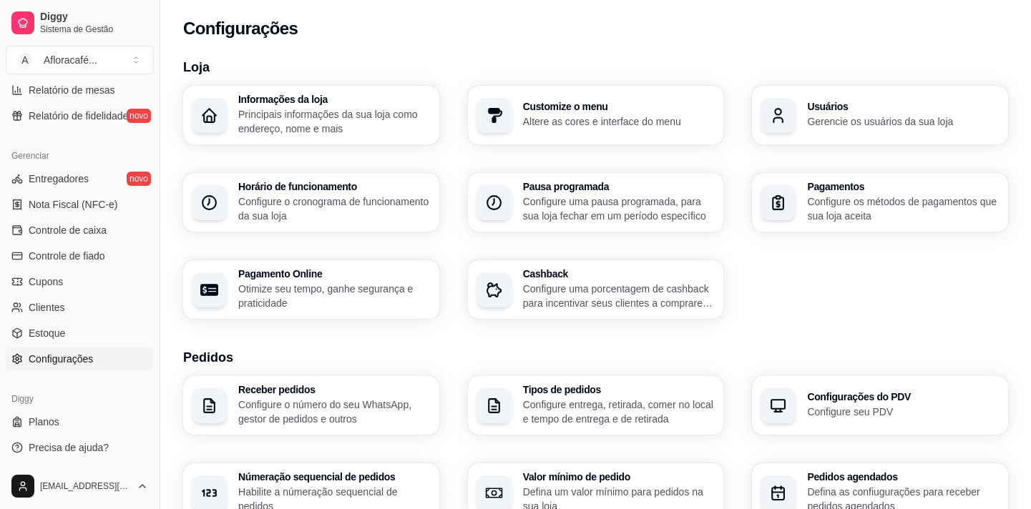
drag, startPoint x: 1001, startPoint y: 0, endPoint x: 737, endPoint y: 343, distance: 432.5
click at [737, 343] on div "Loja Informações da loja Principais informações da sua loja como endereço, nome…" at bounding box center [595, 500] width 825 height 887
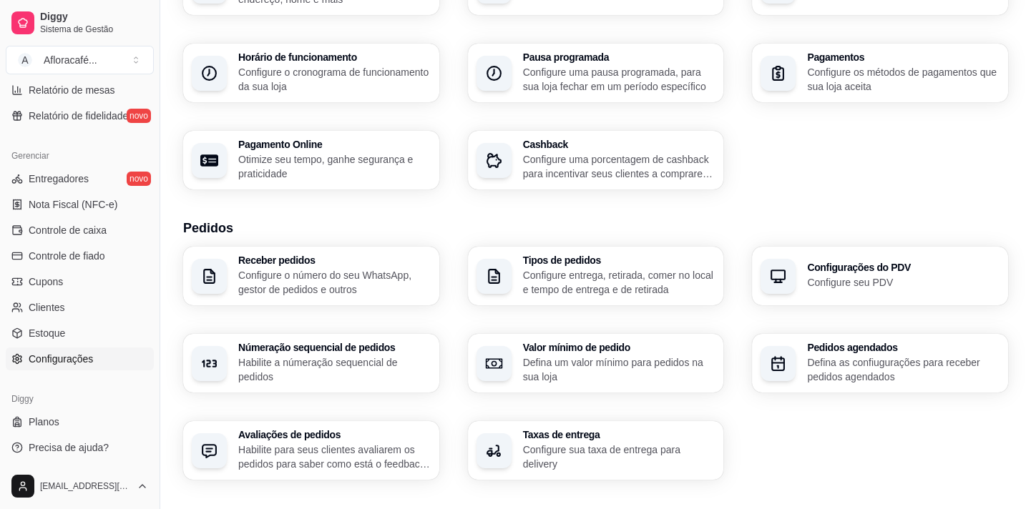
scroll to position [195, 0]
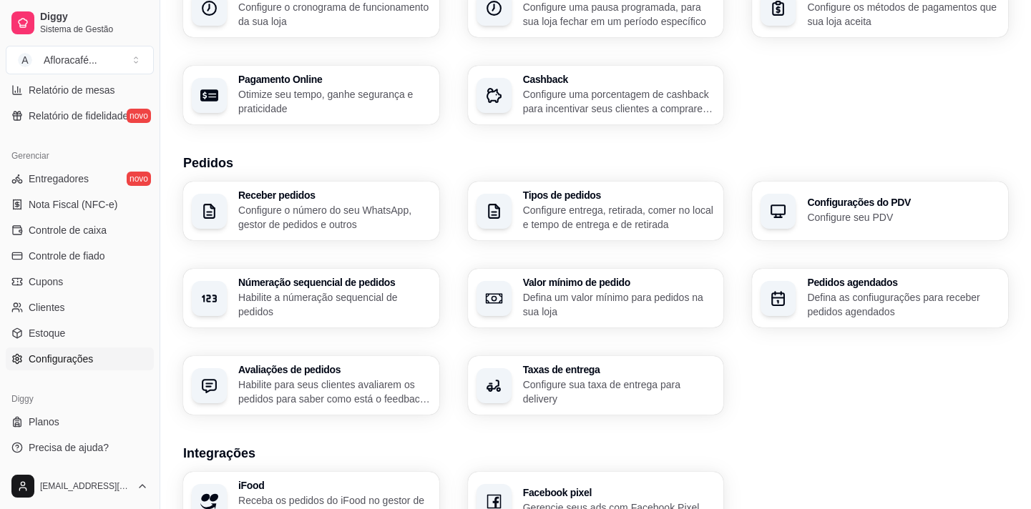
click at [549, 222] on p "Configure entrega, retirada, comer no local e tempo de entrega e de retirada" at bounding box center [619, 217] width 192 height 29
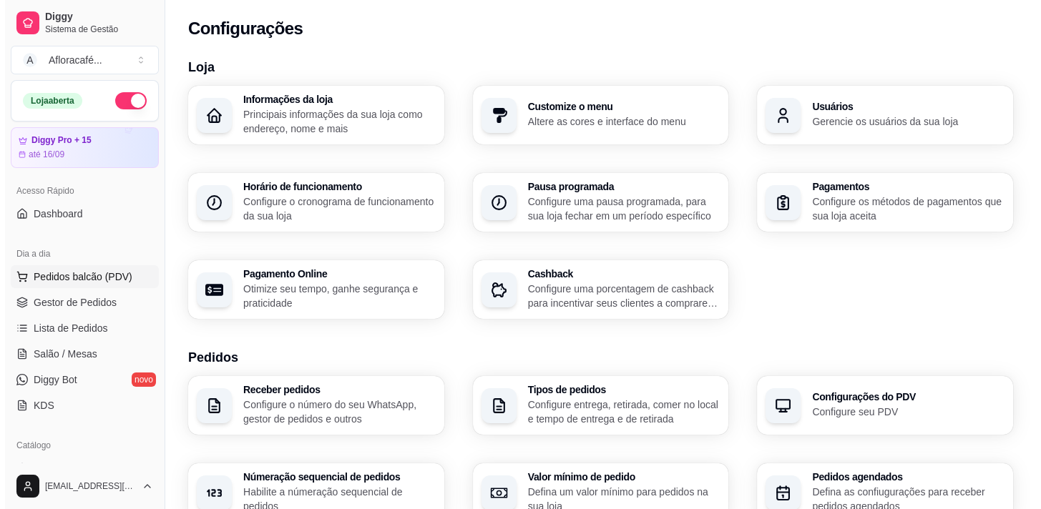
scroll to position [129, 0]
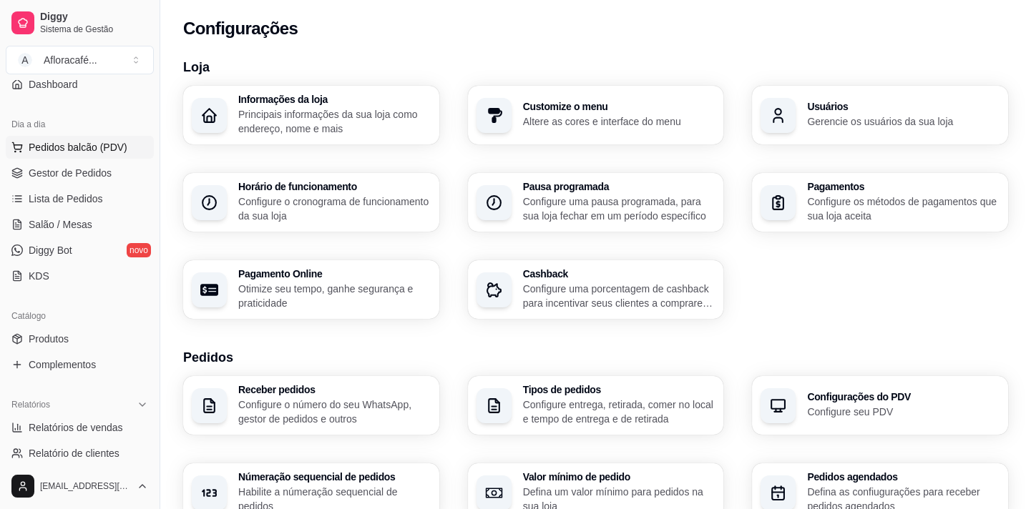
click at [84, 151] on span "Pedidos balcão (PDV)" at bounding box center [78, 147] width 99 height 14
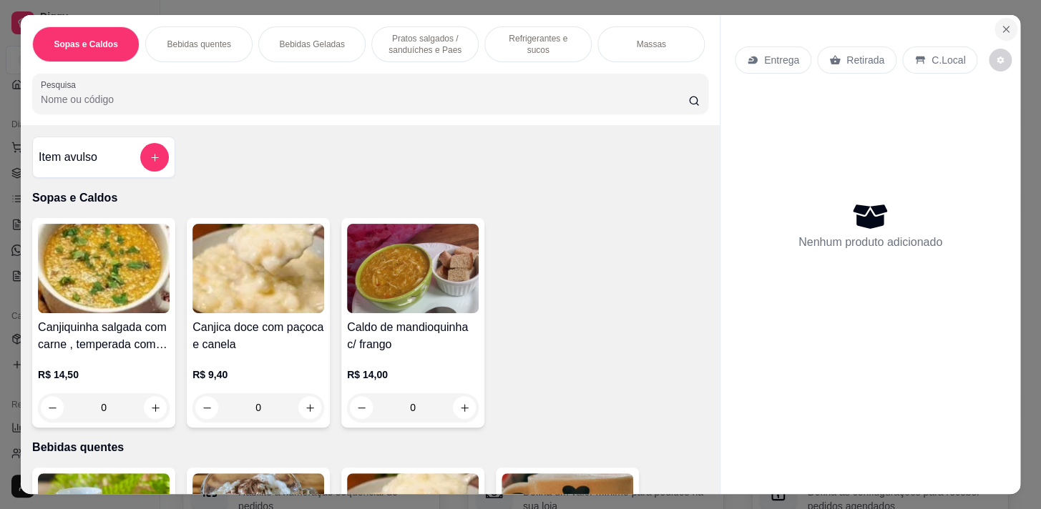
click at [1000, 24] on icon "Close" at bounding box center [1005, 29] width 11 height 11
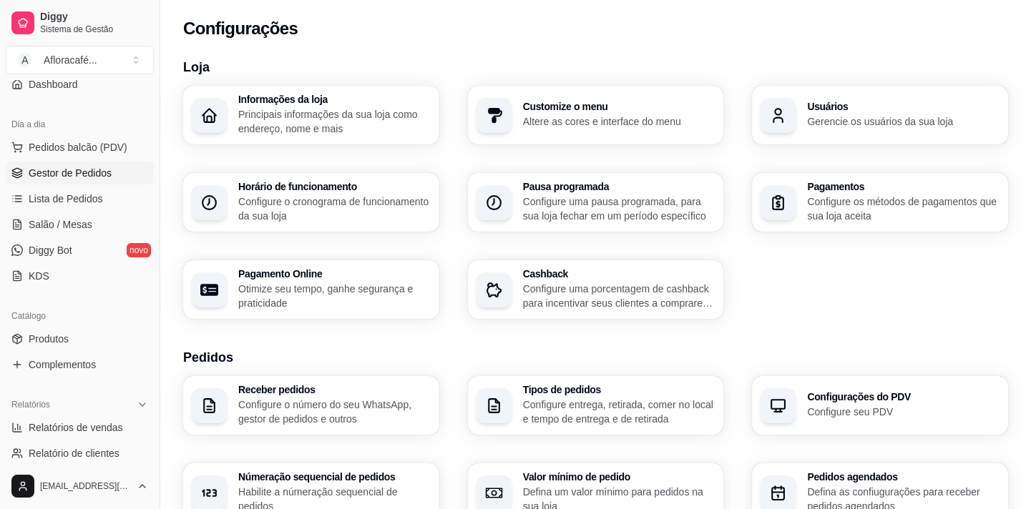
click at [87, 170] on span "Gestor de Pedidos" at bounding box center [70, 173] width 83 height 14
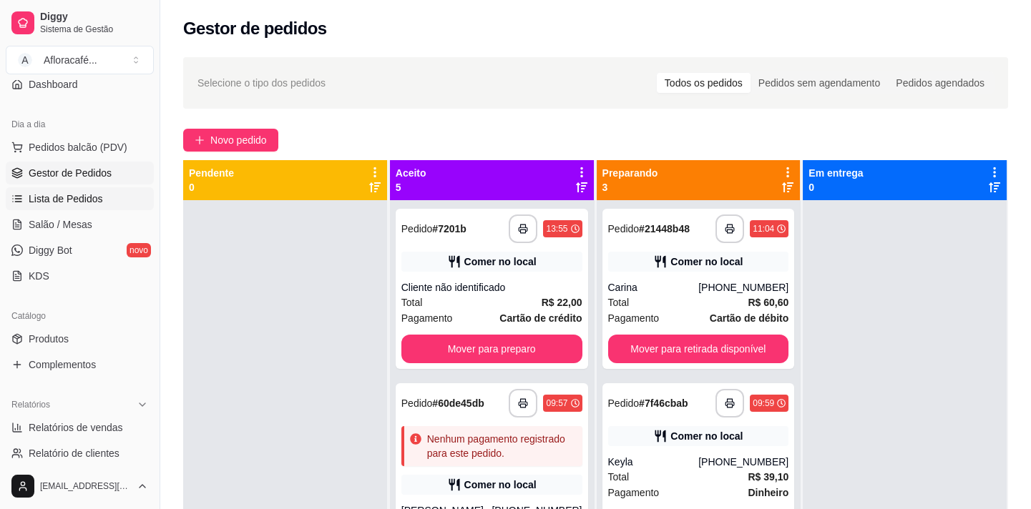
click at [82, 202] on span "Lista de Pedidos" at bounding box center [66, 199] width 74 height 14
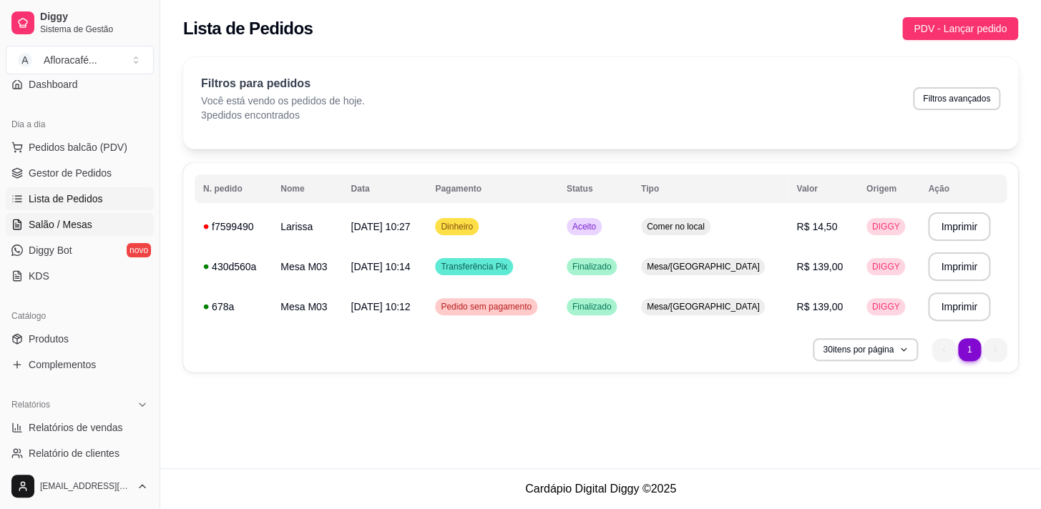
click at [62, 219] on span "Salão / Mesas" at bounding box center [61, 224] width 64 height 14
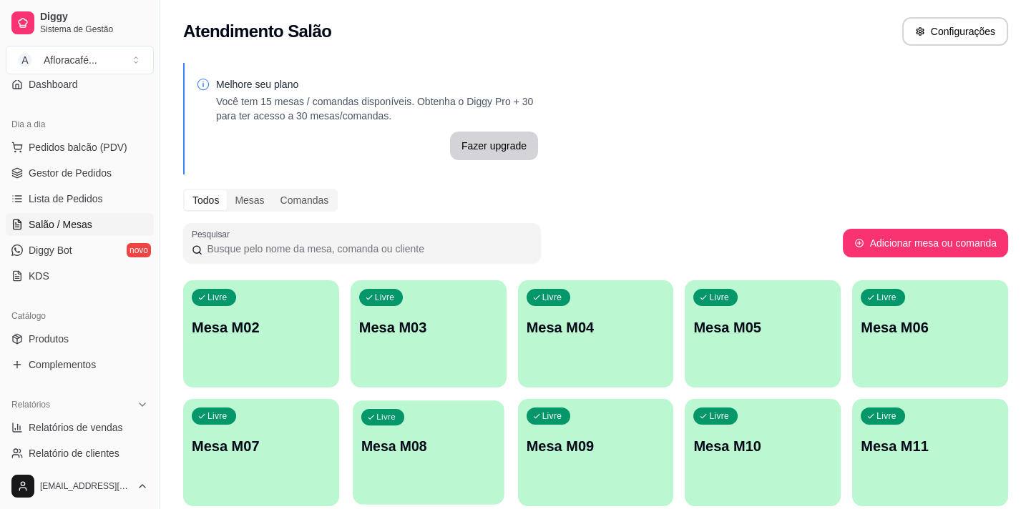
click at [422, 392] on div "Livre Mesa M02 Livre Mesa M03 Livre Mesa M04 Livre Mesa M05 Livre Mesa M06 Livr…" at bounding box center [595, 452] width 825 height 345
click at [435, 318] on p "Mesa M03" at bounding box center [428, 327] width 134 height 19
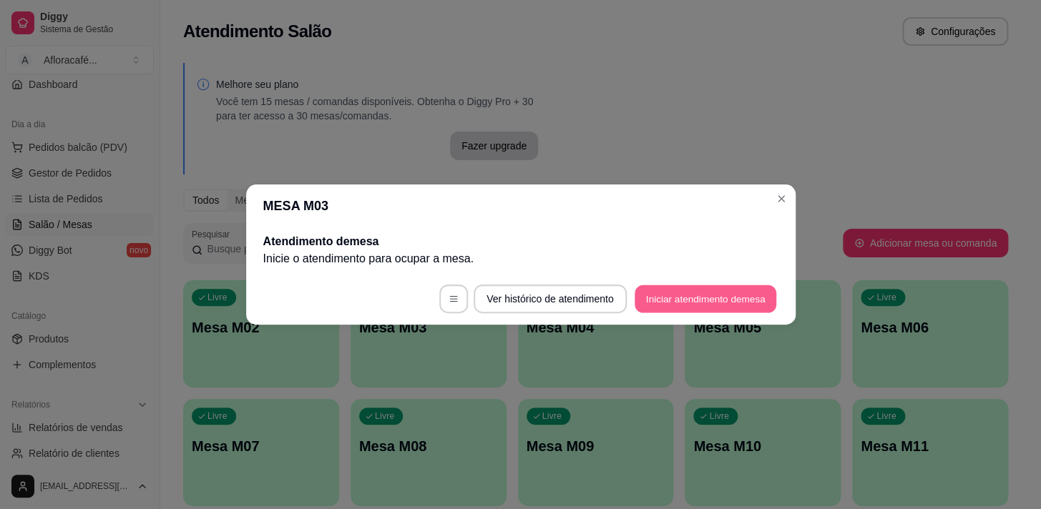
click at [751, 304] on button "Iniciar atendimento de mesa" at bounding box center [705, 299] width 142 height 28
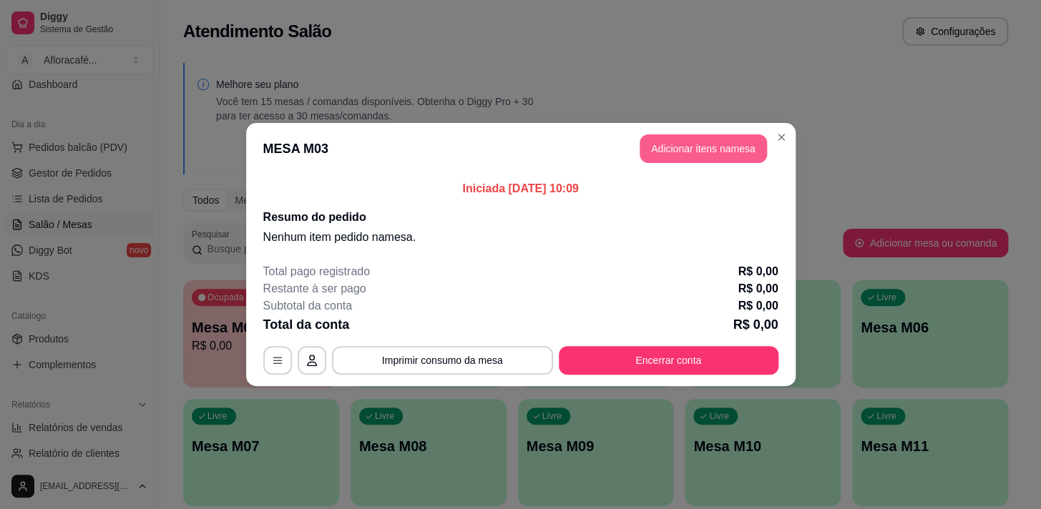
click at [729, 159] on button "Adicionar itens na mesa" at bounding box center [702, 148] width 127 height 29
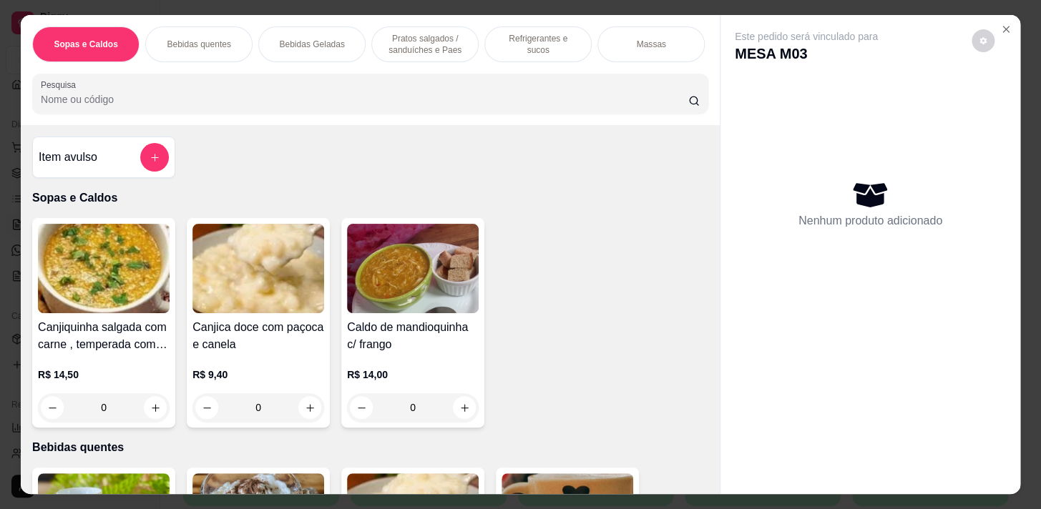
click at [515, 35] on p "Refrigerantes e sucos" at bounding box center [537, 44] width 83 height 23
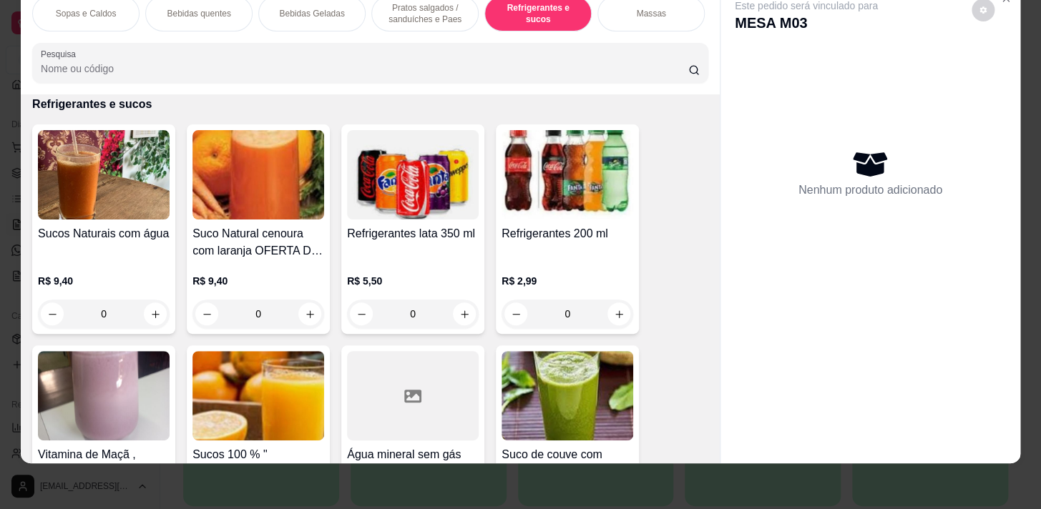
scroll to position [5929, 0]
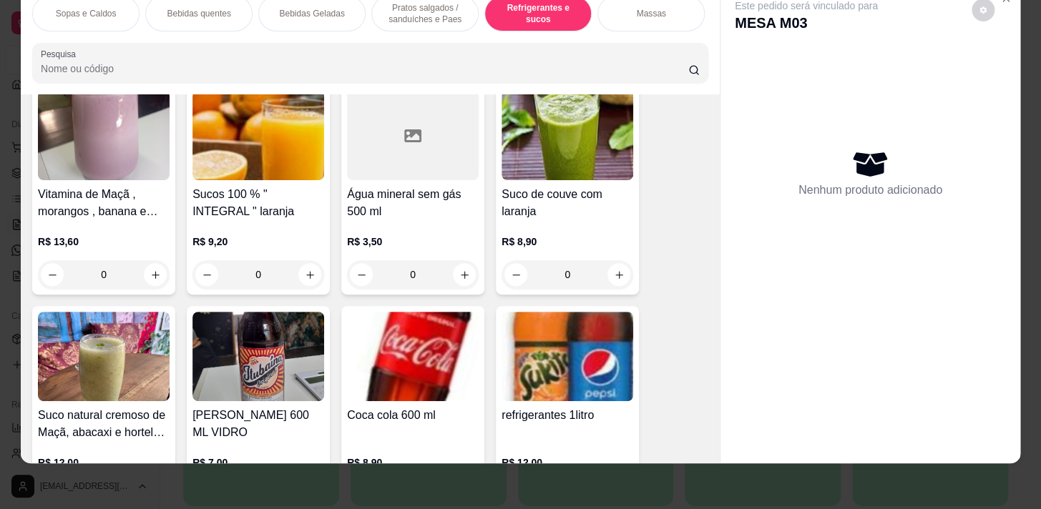
drag, startPoint x: 452, startPoint y: 278, endPoint x: 445, endPoint y: 275, distance: 7.7
click at [445, 275] on div "0" at bounding box center [413, 274] width 132 height 29
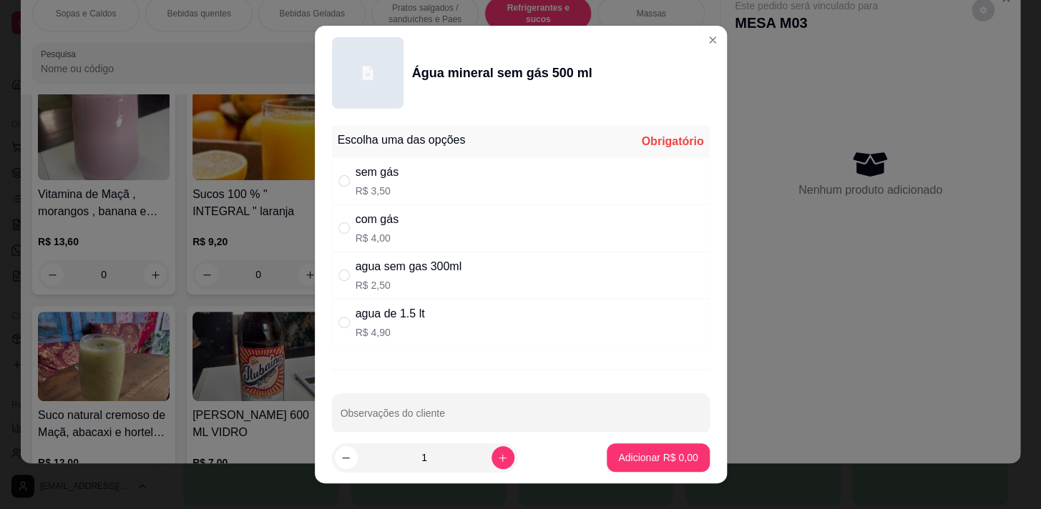
click at [452, 242] on div "com gás R$ 4,00" at bounding box center [521, 228] width 378 height 47
radio input "true"
click at [446, 178] on div "sem gás R$ 3,50" at bounding box center [521, 180] width 378 height 47
radio input "true"
radio input "false"
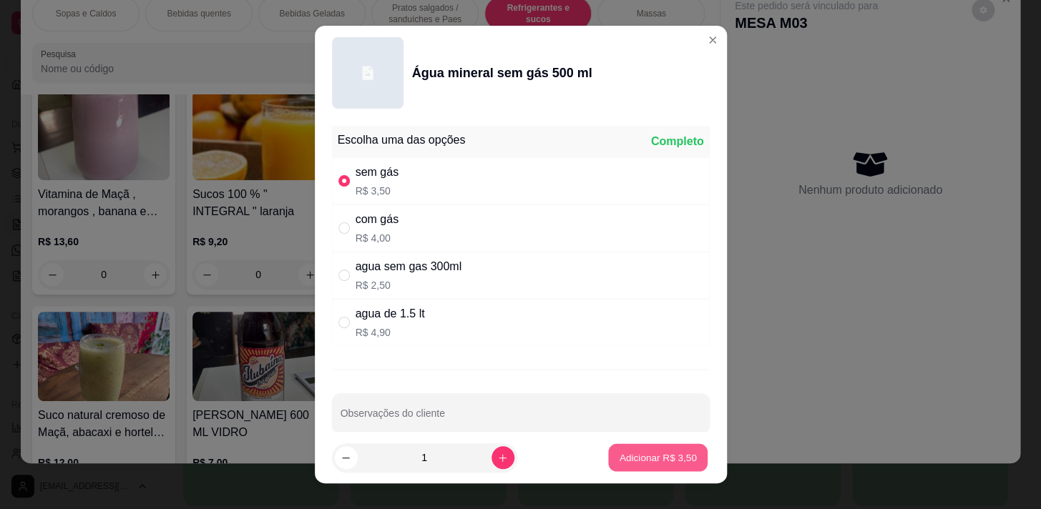
click at [638, 461] on p "Adicionar R$ 3,50" at bounding box center [657, 458] width 77 height 14
type input "1"
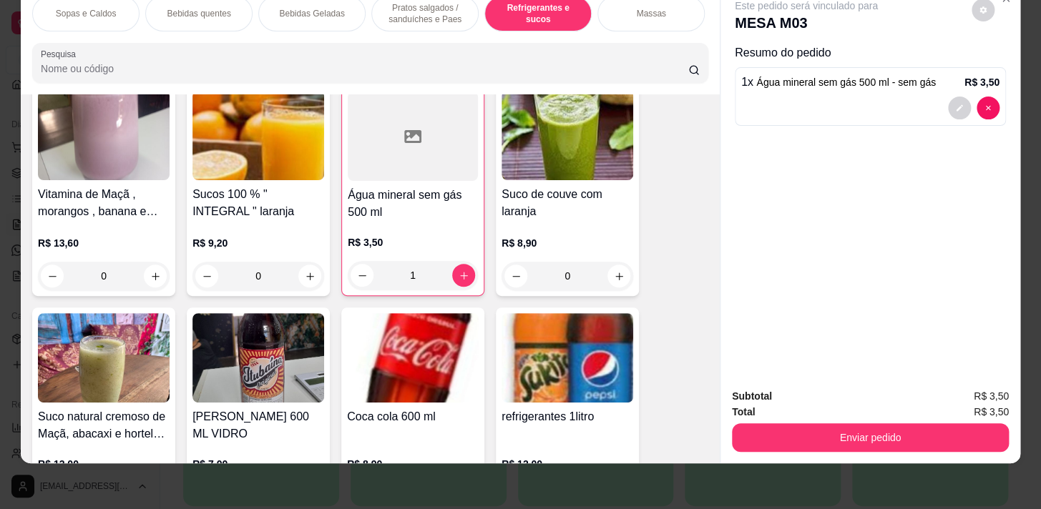
scroll to position [0, 591]
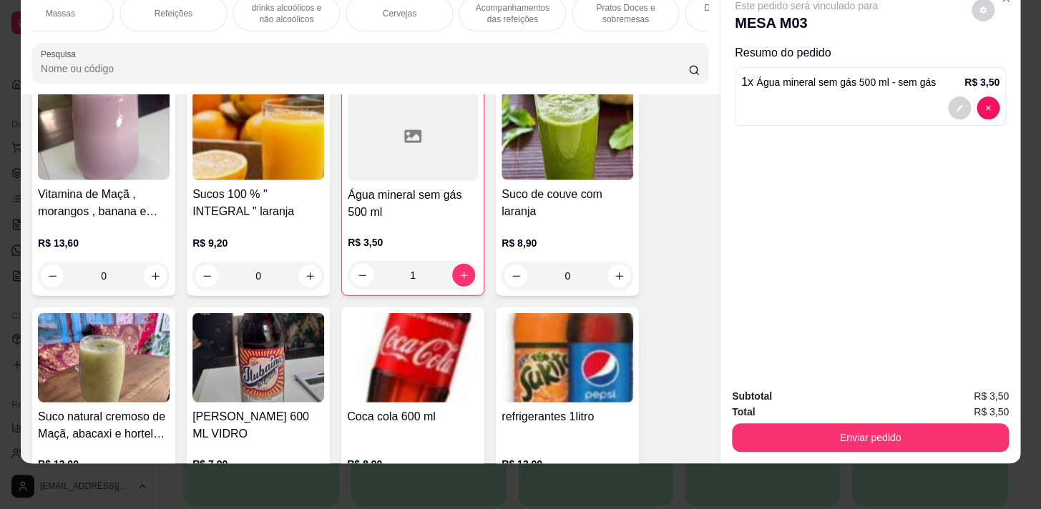
drag, startPoint x: 224, startPoint y: 20, endPoint x: 222, endPoint y: 29, distance: 8.7
click at [224, 26] on div "Sopas e Caldos Bebidas quentes Bebidas Geladas Pratos salgados / sanduíches e P…" at bounding box center [370, 14] width 676 height 36
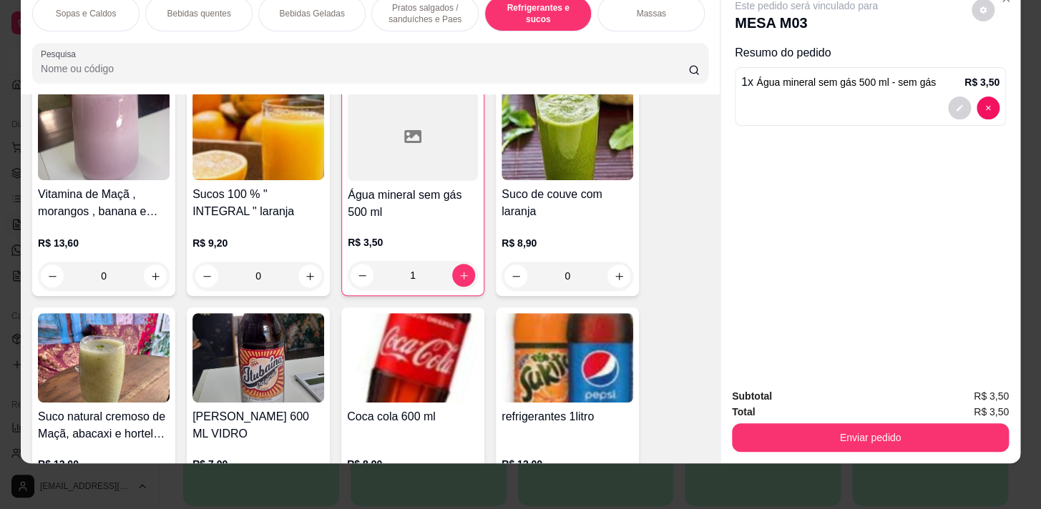
drag, startPoint x: 376, startPoint y: 6, endPoint x: 415, endPoint y: 182, distance: 180.8
click at [378, 7] on div "Pratos salgados / sanduíches e Paes" at bounding box center [424, 14] width 107 height 36
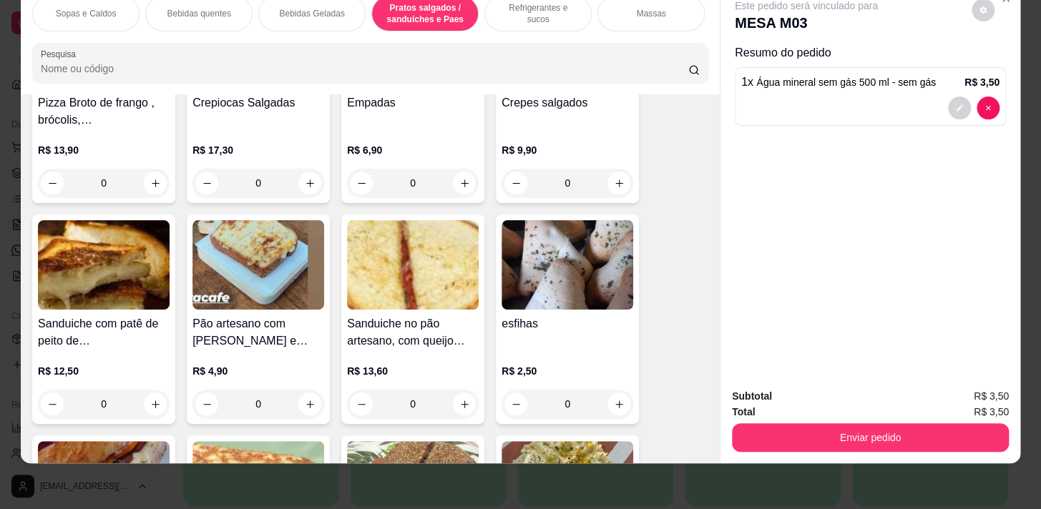
scroll to position [3586, 0]
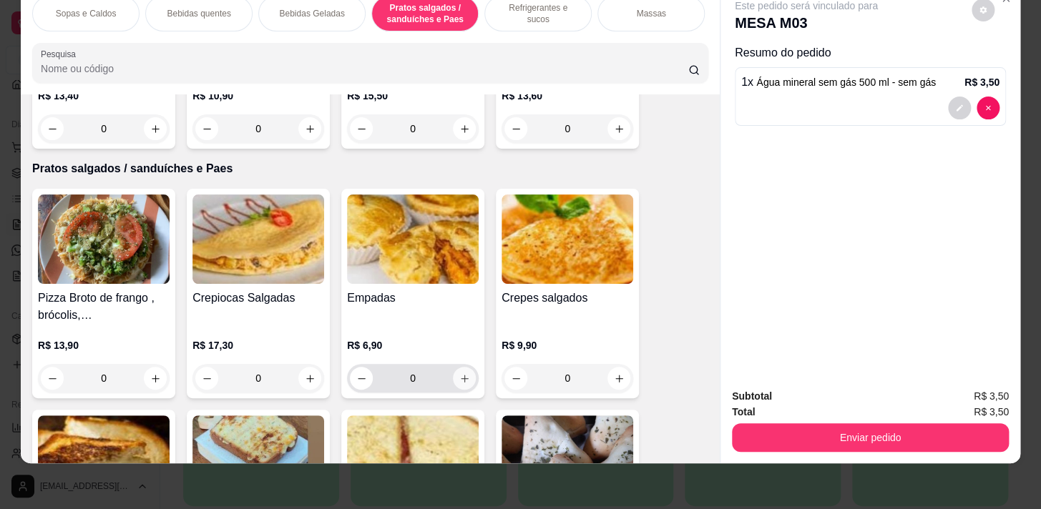
click at [464, 381] on icon "increase-product-quantity" at bounding box center [464, 378] width 11 height 11
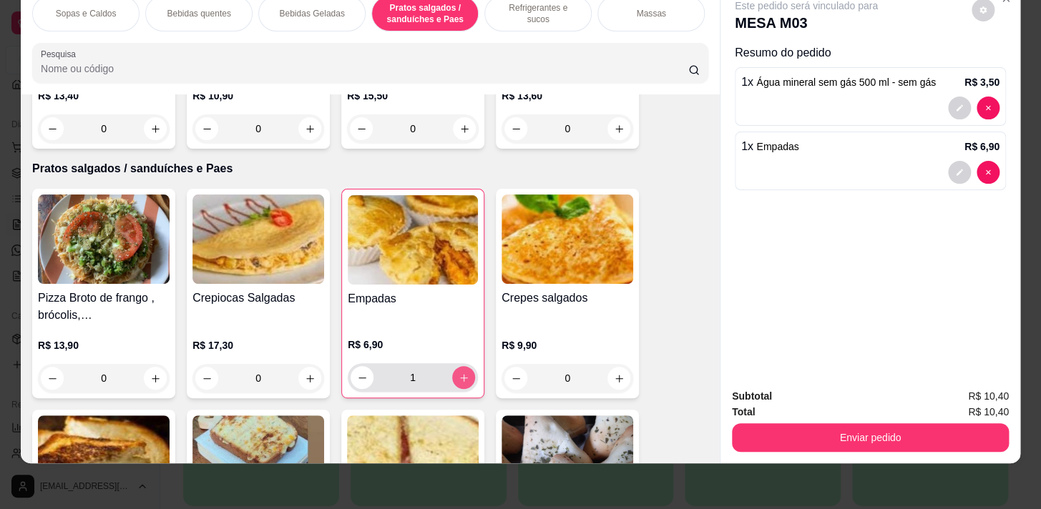
type input "1"
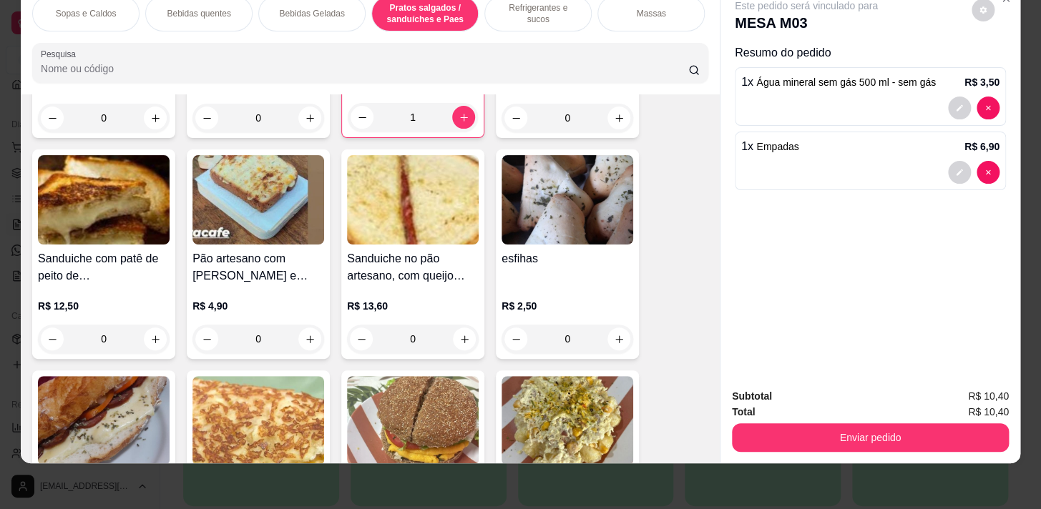
click at [615, 333] on div "0" at bounding box center [567, 339] width 132 height 29
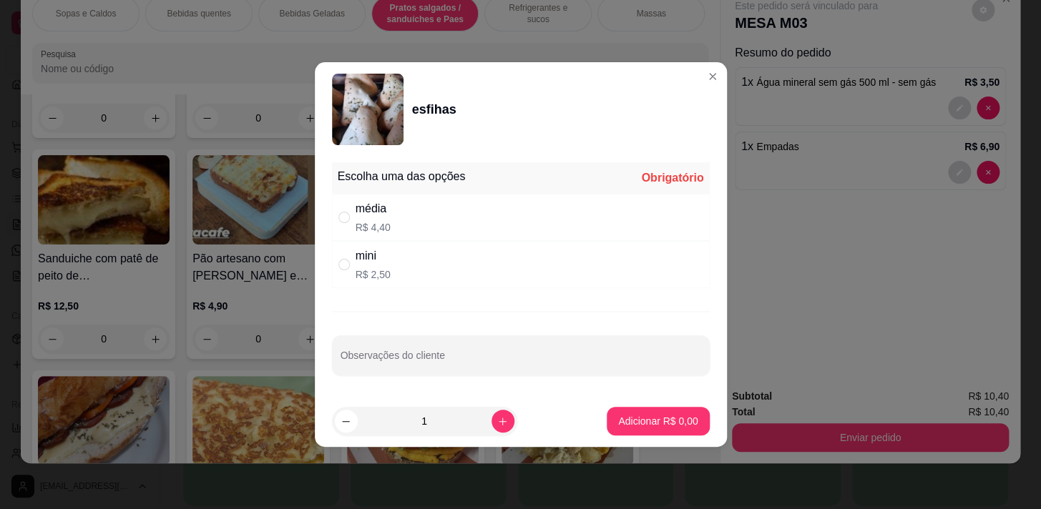
click at [585, 241] on div "mini R$ 2,50" at bounding box center [521, 264] width 378 height 47
radio input "true"
click at [581, 200] on div "média R$ 4,40" at bounding box center [521, 217] width 378 height 47
radio input "true"
radio input "false"
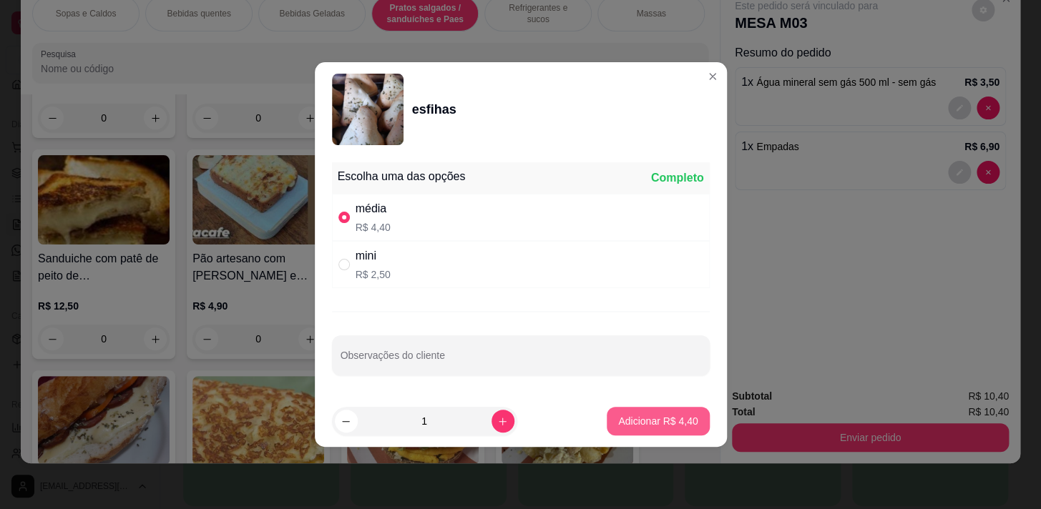
click at [657, 419] on p "Adicionar R$ 4,40" at bounding box center [657, 421] width 79 height 14
type input "1"
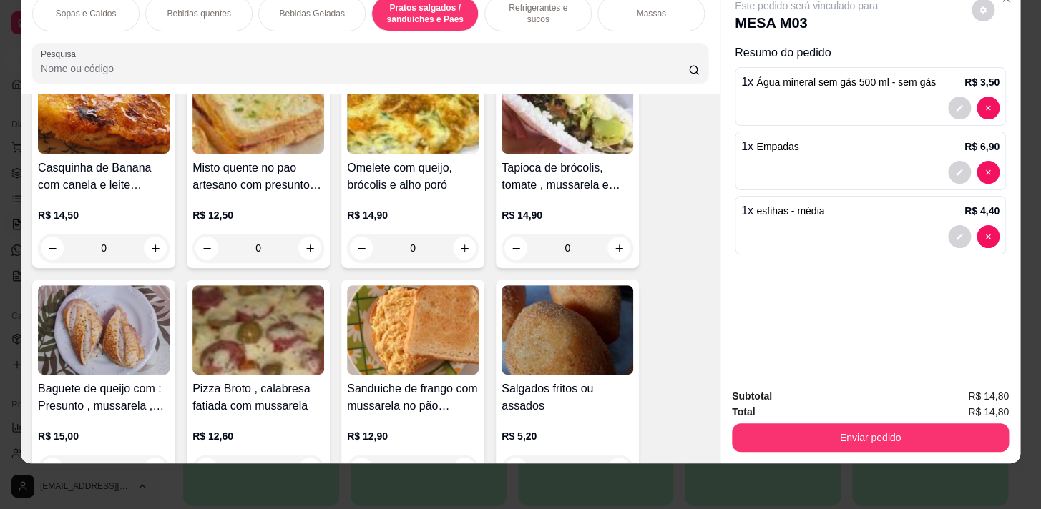
scroll to position [4952, 0]
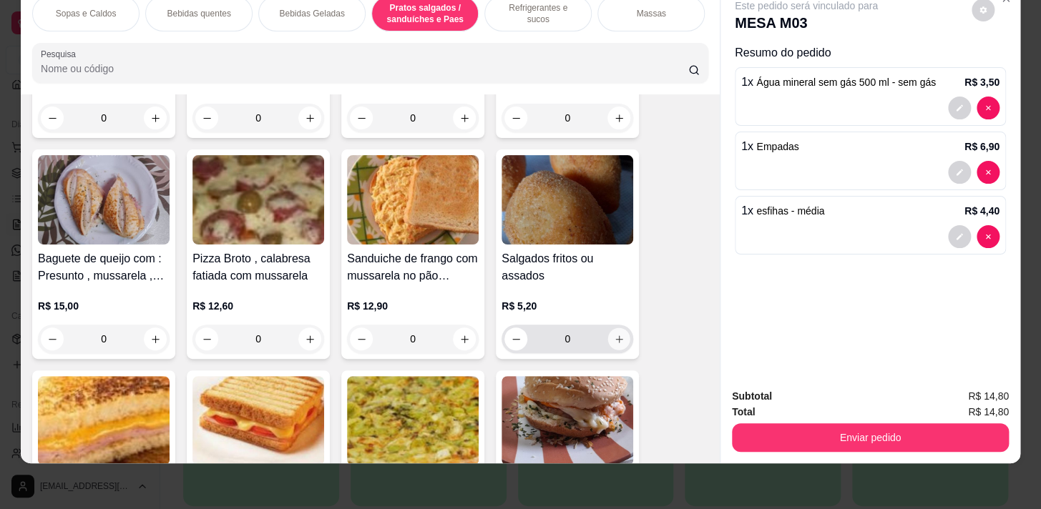
click at [619, 331] on button "increase-product-quantity" at bounding box center [619, 339] width 22 height 22
type input "1"
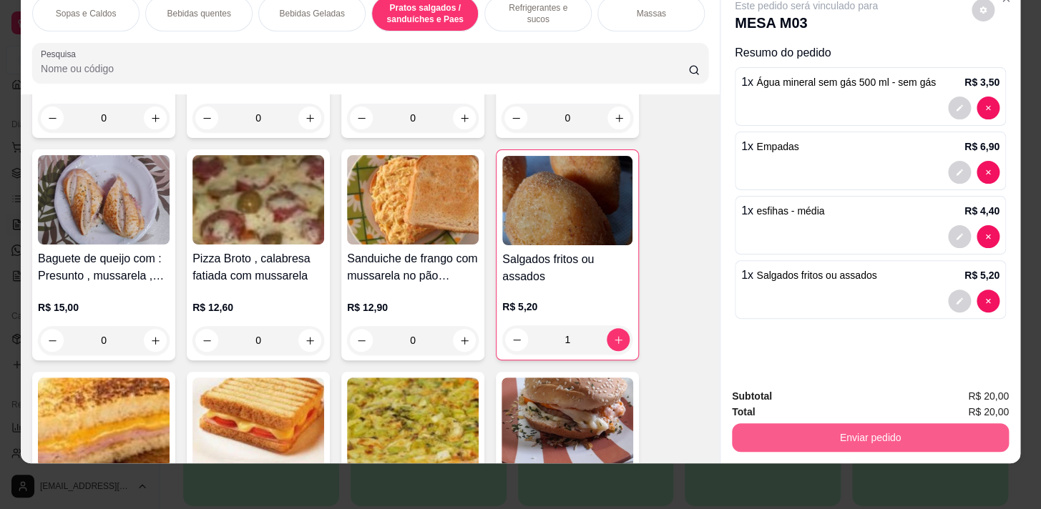
click at [944, 428] on button "Enviar pedido" at bounding box center [870, 437] width 277 height 29
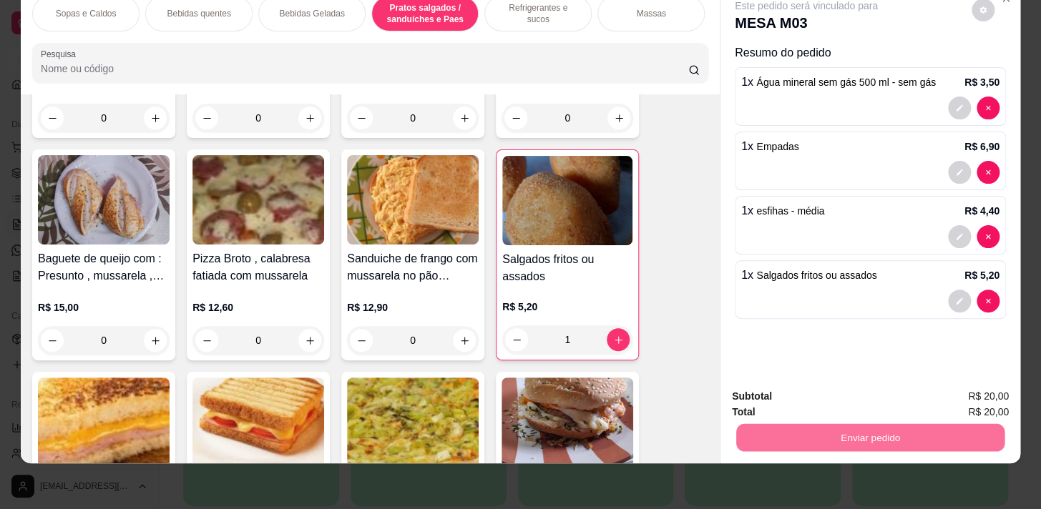
click at [860, 383] on button "Não registrar e enviar pedido" at bounding box center [822, 393] width 144 height 26
